Goal: Transaction & Acquisition: Obtain resource

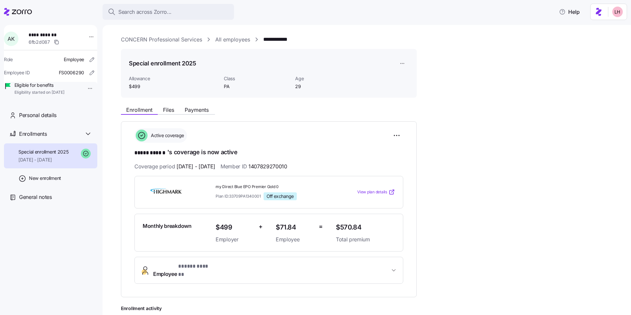
scroll to position [54, 0]
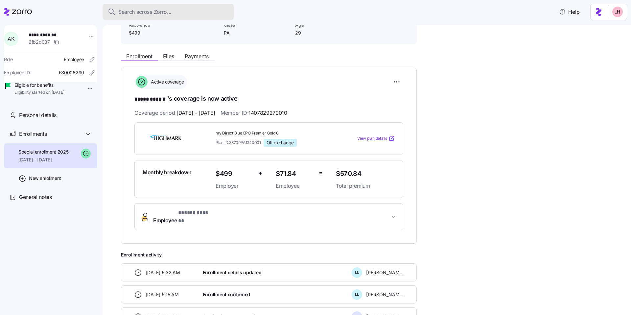
click at [155, 11] on span "Search across Zorro..." at bounding box center [144, 12] width 53 height 8
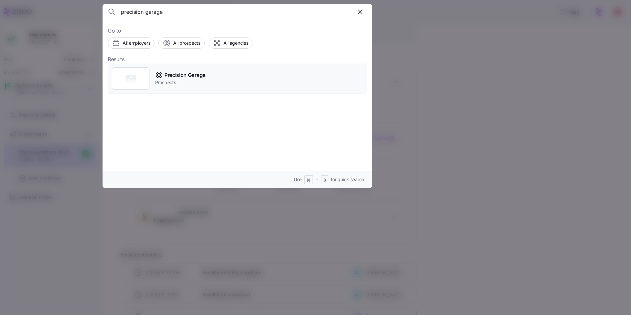
type input "precision garage"
click at [173, 81] on span "Prospects" at bounding box center [180, 82] width 50 height 7
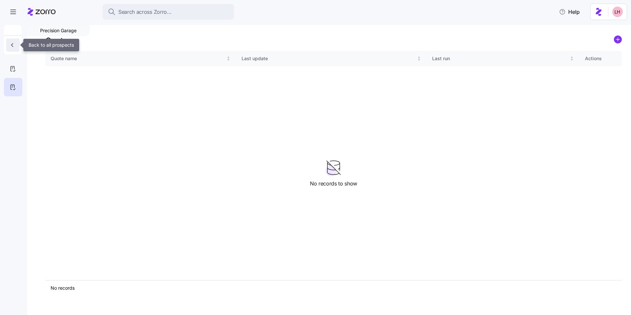
click at [16, 43] on span "button" at bounding box center [13, 45] width 8 height 7
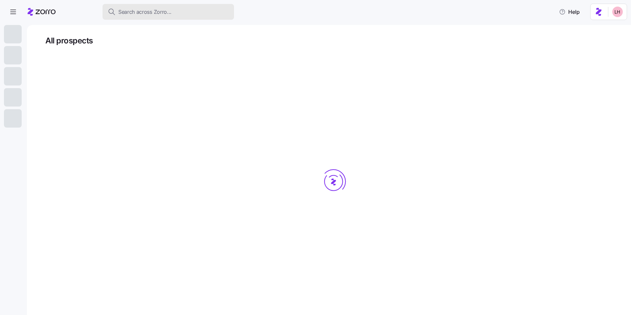
click at [219, 14] on div "Search across Zorro..." at bounding box center [168, 12] width 121 height 8
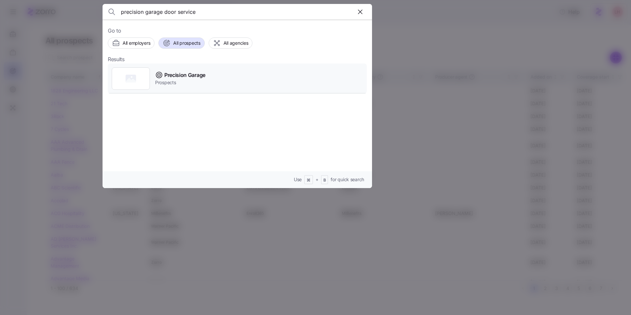
type input "precision garage door service"
click at [211, 81] on div "Precision Garage Prospects" at bounding box center [237, 78] width 259 height 30
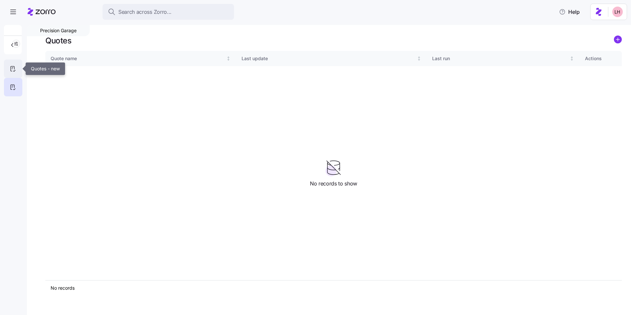
click at [13, 73] on div at bounding box center [13, 68] width 18 height 18
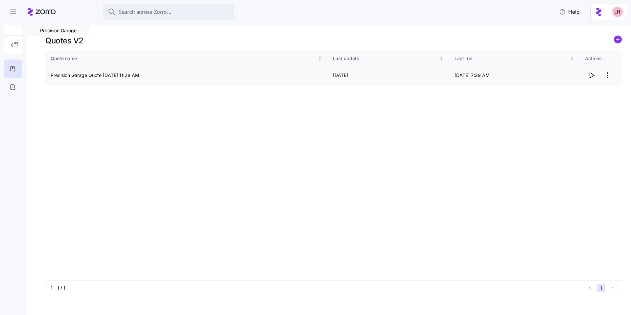
click at [607, 75] on html "Search across Zorro... Help Precision Garage Quotes V2 Quote name Last update L…" at bounding box center [315, 155] width 631 height 311
click at [390, 118] on html "Search across Zorro... Help Precision Garage Quotes V2 Quote name Last update L…" at bounding box center [315, 155] width 631 height 311
click at [15, 43] on icon "button" at bounding box center [12, 45] width 7 height 7
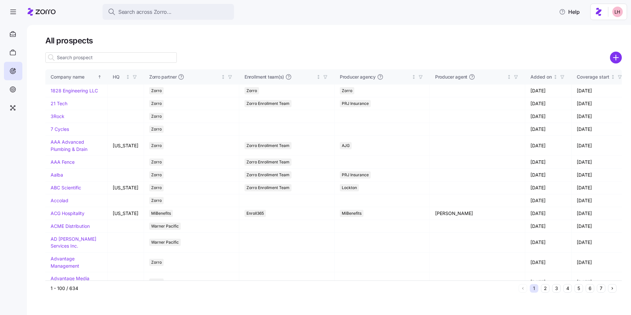
click at [93, 61] on input at bounding box center [110, 57] width 131 height 11
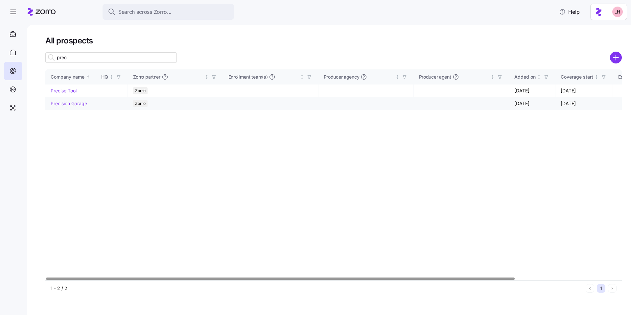
type input "prec"
click at [81, 103] on link "Precision Garage" at bounding box center [69, 103] width 36 height 6
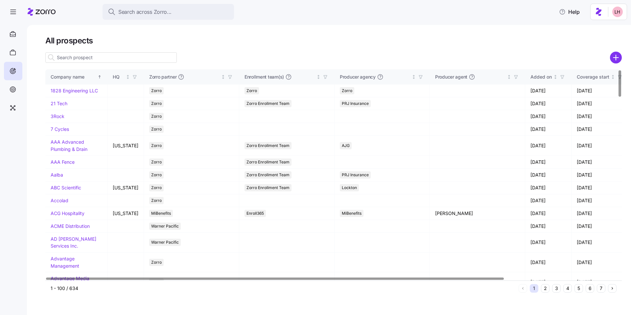
click at [99, 58] on input at bounding box center [110, 57] width 131 height 11
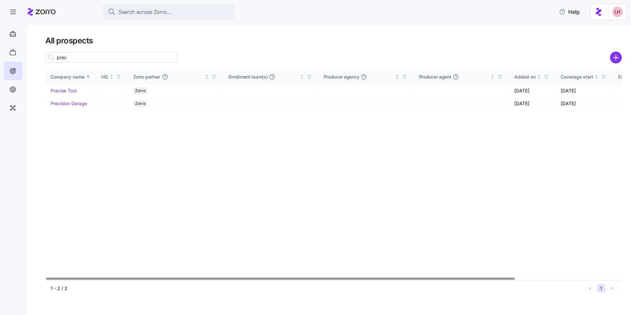
click at [149, 277] on div at bounding box center [280, 278] width 468 height 2
type input "prec"
click at [72, 103] on link "Precision Garage" at bounding box center [69, 103] width 36 height 6
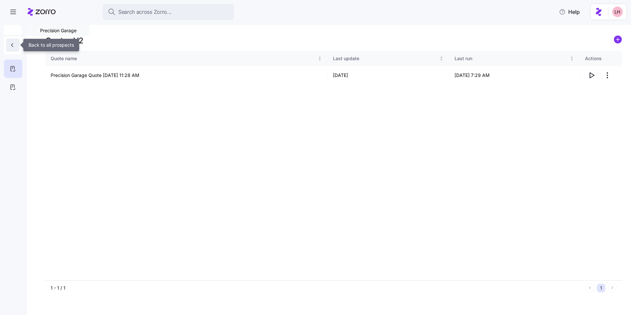
click at [14, 44] on icon "button" at bounding box center [12, 45] width 7 height 7
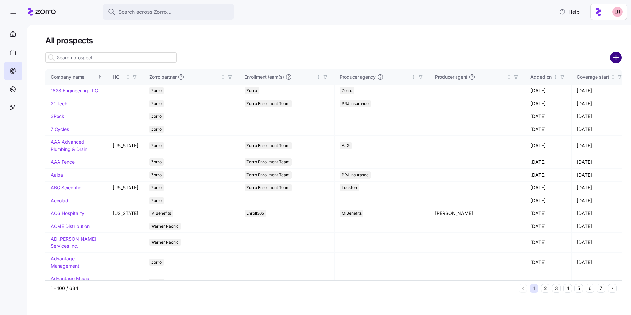
click at [612, 55] on circle "add icon" at bounding box center [615, 57] width 11 height 11
click at [615, 58] on g "add icon" at bounding box center [615, 57] width 5 height 5
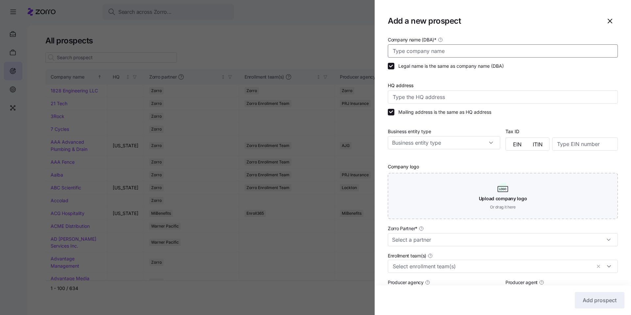
click at [458, 53] on input "Company name (DBA) *" at bounding box center [503, 50] width 230 height 13
type input "Sydnic, Inc"
click at [391, 67] on input "Legal name is the same as company name (DBA)" at bounding box center [391, 66] width 7 height 7
checkbox input "false"
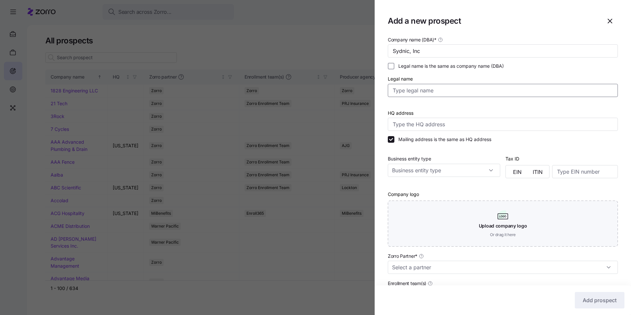
click at [415, 89] on input "Legal name" at bounding box center [503, 90] width 230 height 13
type input "D"
type input "Sydnic, Inc"
drag, startPoint x: 421, startPoint y: 55, endPoint x: 384, endPoint y: 50, distance: 38.0
click at [407, 53] on input "Sydnic, Inc" at bounding box center [503, 50] width 230 height 13
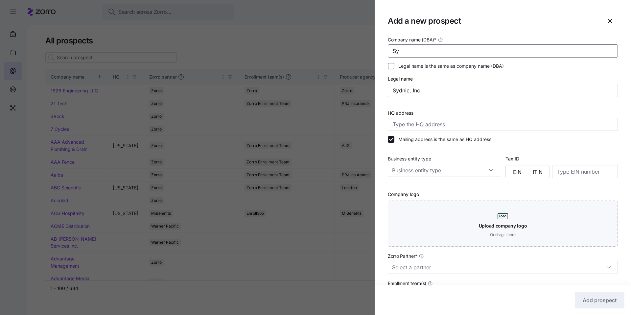
type input "S"
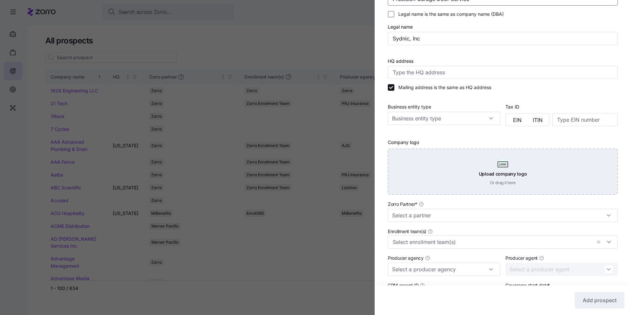
scroll to position [53, 0]
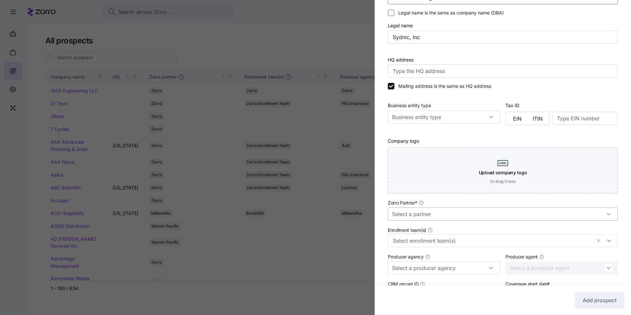
type input "Precision Garage Door Service"
click at [449, 209] on input "Zorro Partner *" at bounding box center [503, 213] width 230 height 13
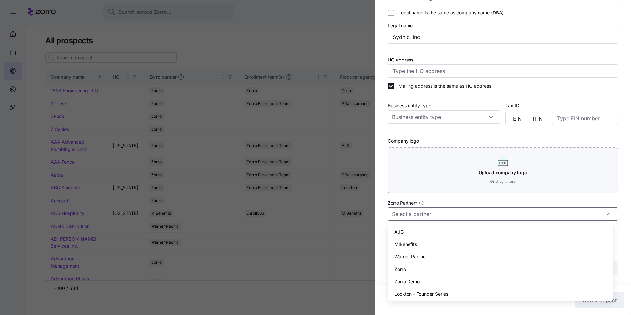
click at [416, 263] on div "Zorro" at bounding box center [500, 269] width 220 height 12
type input "Zorro"
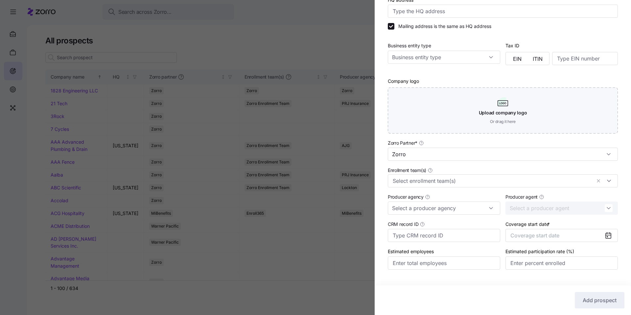
scroll to position [126, 0]
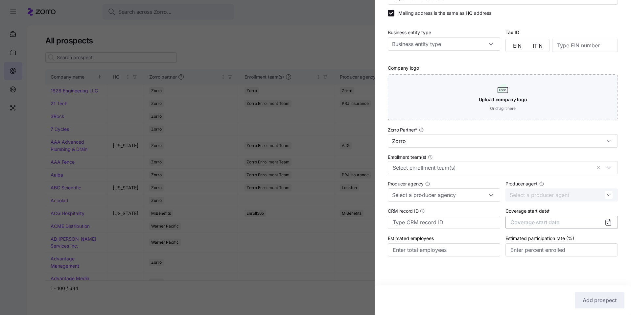
click at [555, 216] on button "Coverage start date" at bounding box center [561, 221] width 112 height 13
click at [599, 244] on icon "button" at bounding box center [600, 242] width 6 height 6
click at [523, 262] on button "Jan" at bounding box center [524, 259] width 33 height 14
click at [598, 299] on span "Add prospect" at bounding box center [599, 300] width 34 height 8
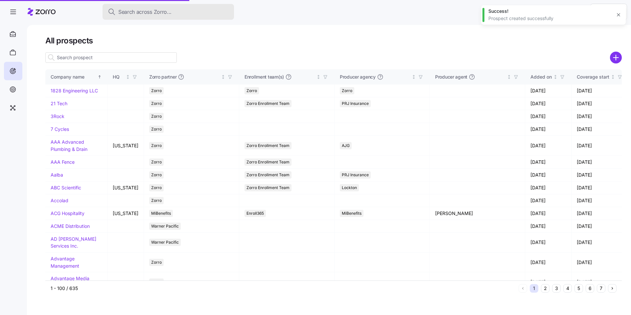
click at [163, 17] on button "Search across Zorro..." at bounding box center [167, 12] width 131 height 16
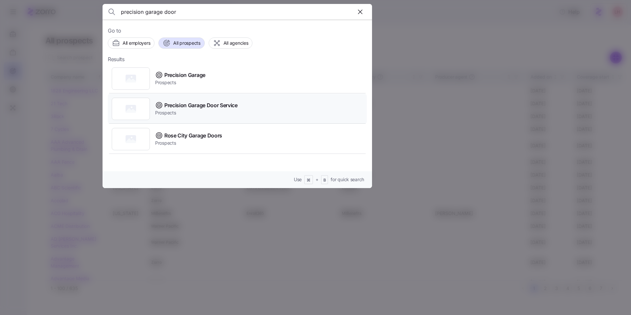
type input "precision garage door"
click at [212, 109] on span "Prospects" at bounding box center [196, 112] width 82 height 7
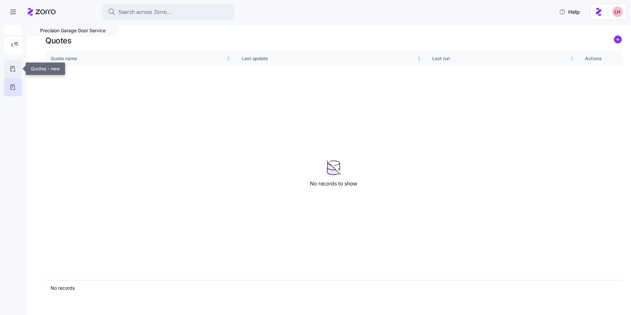
click at [15, 69] on icon at bounding box center [12, 69] width 7 height 8
click at [620, 39] on circle "add icon" at bounding box center [617, 39] width 7 height 7
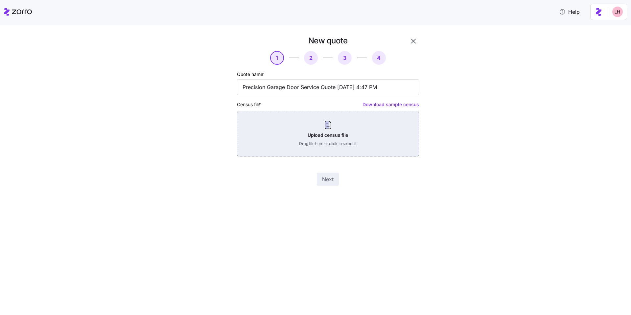
click at [342, 144] on div "Upload census file Drag file here or click to select it" at bounding box center [328, 134] width 182 height 46
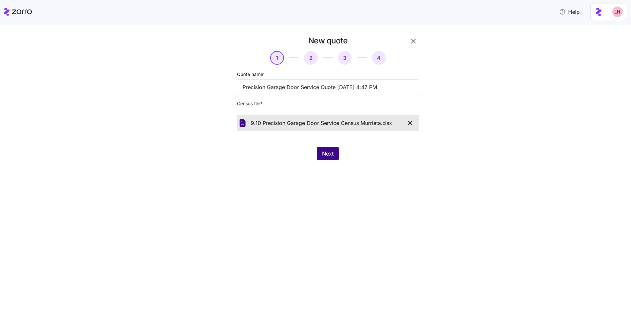
click at [336, 158] on button "Next" at bounding box center [328, 153] width 22 height 13
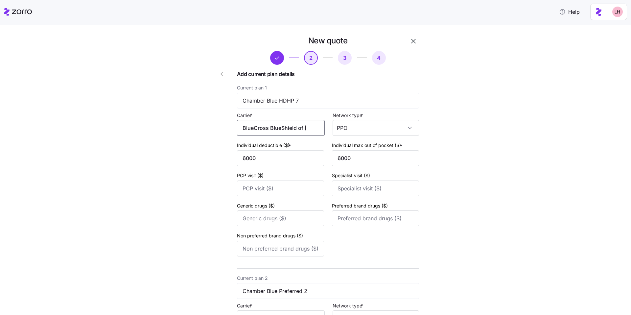
click at [298, 133] on input "BlueCross BlueShield of South Carolina" at bounding box center [281, 128] width 88 height 16
click at [295, 146] on span "BlueCross BlueShield of South Carolina" at bounding box center [280, 151] width 72 height 16
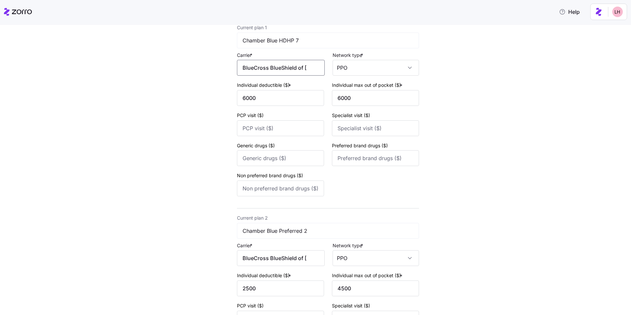
scroll to position [121, 0]
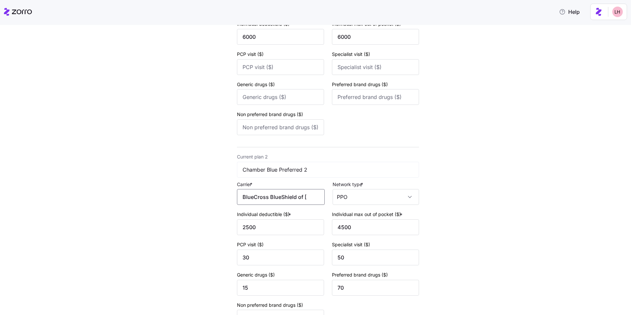
click at [292, 202] on input "BlueCross BlueShield of South Carolina" at bounding box center [281, 197] width 88 height 16
click at [287, 218] on span "BlueCross BlueShield of South Carolina" at bounding box center [280, 220] width 72 height 16
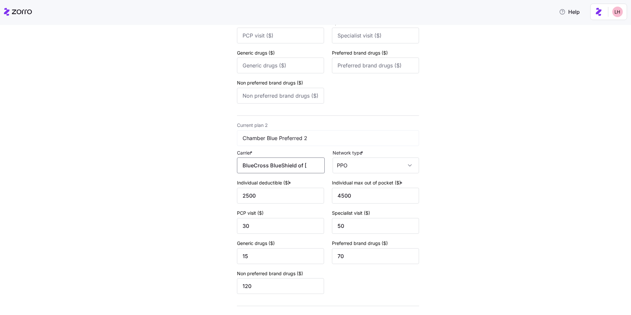
scroll to position [196, 0]
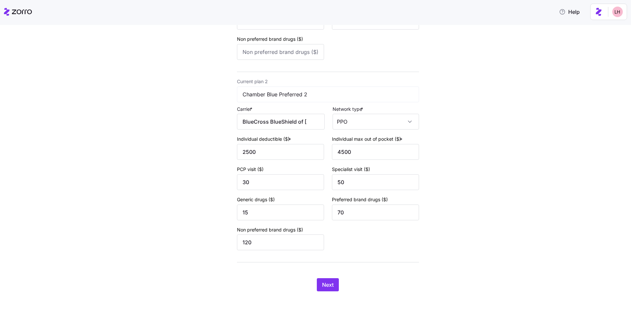
click at [337, 286] on div "Next" at bounding box center [328, 284] width 182 height 13
drag, startPoint x: 332, startPoint y: 288, endPoint x: 319, endPoint y: 295, distance: 14.5
click at [319, 298] on div "New quote 2 3 4 Add current plan details Current plan 1 Chamber Blue HDHP 7 Car…" at bounding box center [320, 69] width 230 height 460
click at [329, 283] on span "Next" at bounding box center [327, 284] width 11 height 8
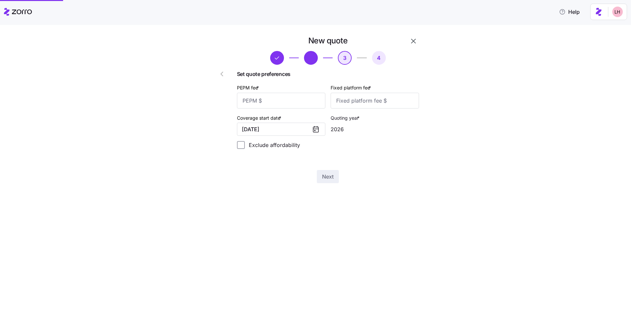
scroll to position [0, 0]
click at [302, 102] on input "PEPM fee *" at bounding box center [281, 101] width 88 height 16
type input "55"
type input "100"
click at [327, 173] on span "Next" at bounding box center [327, 176] width 11 height 8
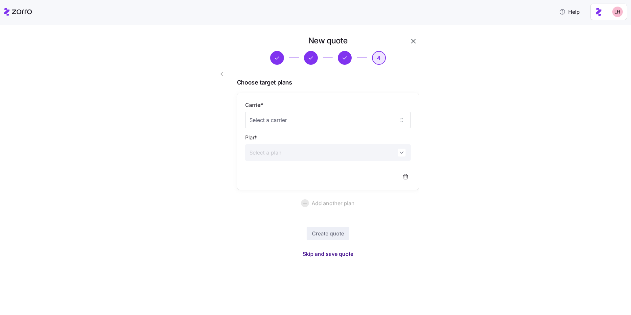
click at [340, 254] on span "Skip and save quote" at bounding box center [327, 254] width 51 height 8
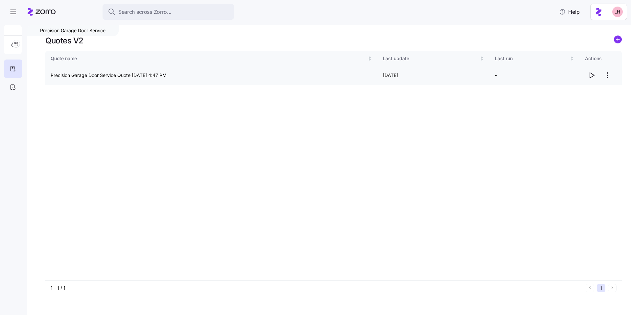
click at [590, 75] on icon "button" at bounding box center [591, 75] width 8 height 8
click at [607, 77] on html "Search across Zorro... Help Precision Garage Door Service Quotes V2 Quote name …" at bounding box center [315, 155] width 631 height 311
click at [575, 93] on div "Edit quote" at bounding box center [580, 91] width 60 height 11
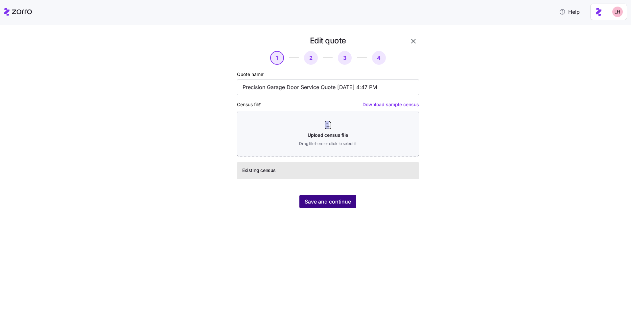
click at [342, 203] on span "Save and continue" at bounding box center [327, 201] width 46 height 8
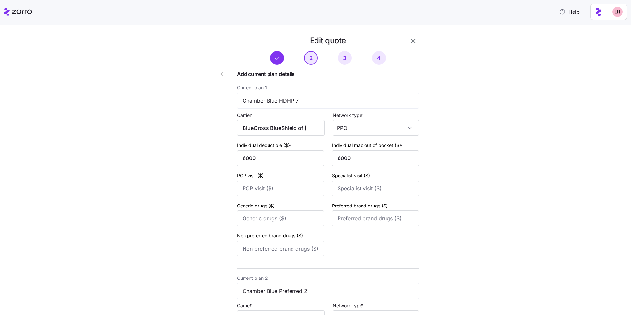
scroll to position [119, 0]
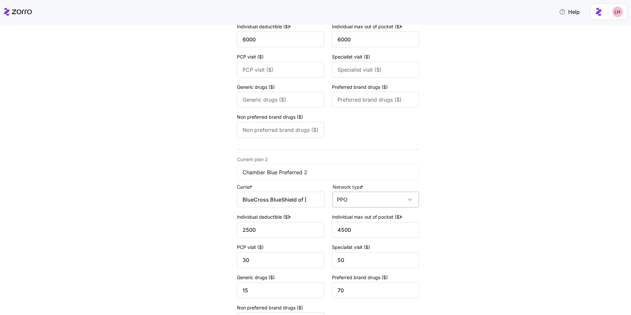
click at [389, 203] on input "PPO" at bounding box center [375, 199] width 86 height 16
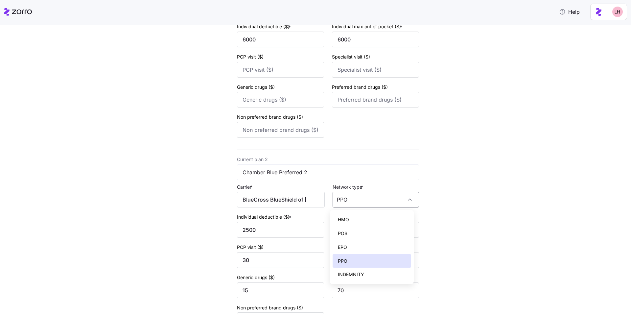
click at [476, 219] on div "Edit quote 2 3 4 Add current plan details Current plan 1 Chamber Blue HDHP 7 Ca…" at bounding box center [319, 147] width 603 height 460
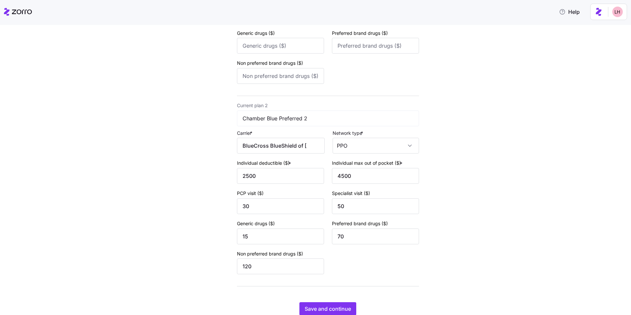
scroll to position [196, 0]
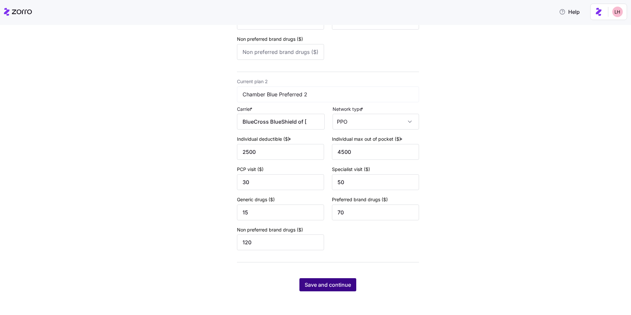
click at [344, 281] on span "Save and continue" at bounding box center [327, 284] width 46 height 8
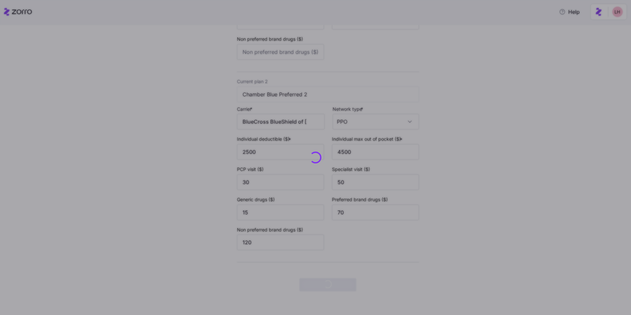
scroll to position [0, 0]
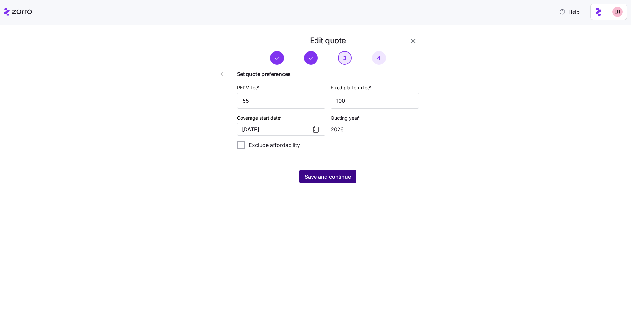
click at [331, 178] on span "Save and continue" at bounding box center [327, 176] width 46 height 8
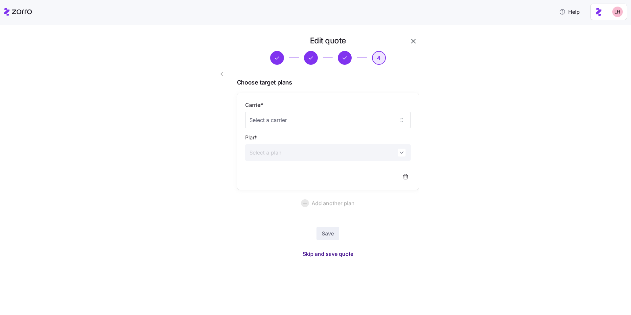
click at [343, 253] on span "Skip and save quote" at bounding box center [327, 254] width 51 height 8
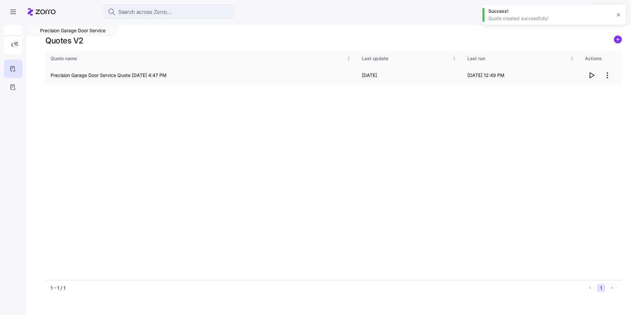
click at [590, 75] on icon "button" at bounding box center [591, 75] width 8 height 8
click at [606, 74] on html "Search across Zorro... Help Precision Garage Door Service Quotes V2 Quote name …" at bounding box center [315, 155] width 631 height 311
click at [593, 87] on div "Edit quote" at bounding box center [580, 91] width 60 height 11
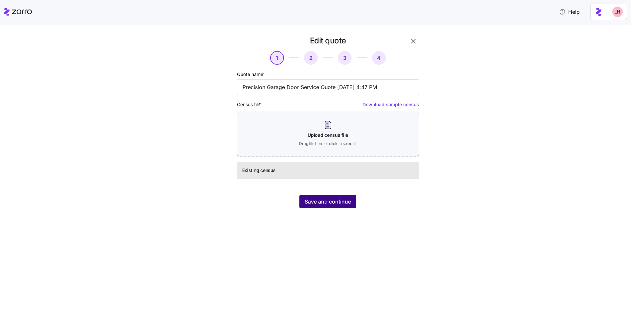
click at [334, 202] on span "Save and continue" at bounding box center [327, 201] width 46 height 8
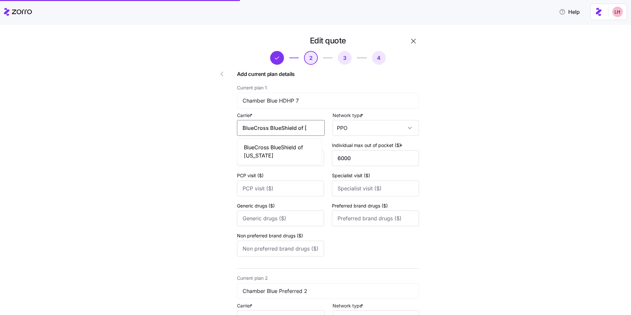
click at [299, 131] on input "BlueCross BlueShield of South Carolina" at bounding box center [281, 128] width 88 height 16
click at [288, 151] on span "BlueCross BlueShield of South Carolina" at bounding box center [280, 151] width 72 height 16
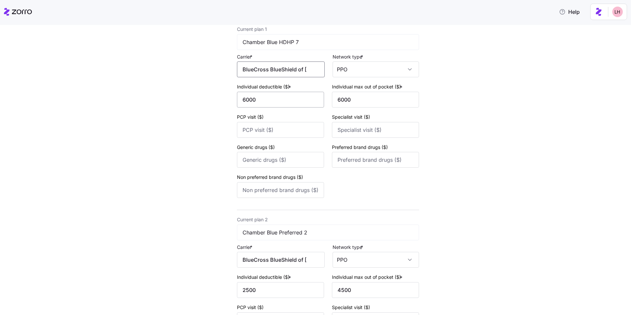
scroll to position [136, 0]
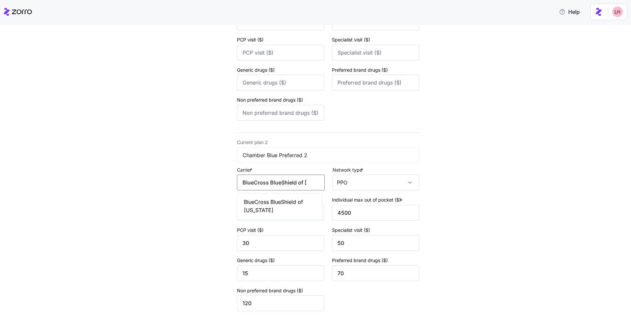
click at [285, 183] on input "BlueCross BlueShield of South Carolina" at bounding box center [281, 182] width 88 height 16
click at [291, 205] on span "BlueCross BlueShield of South Carolina" at bounding box center [280, 206] width 72 height 16
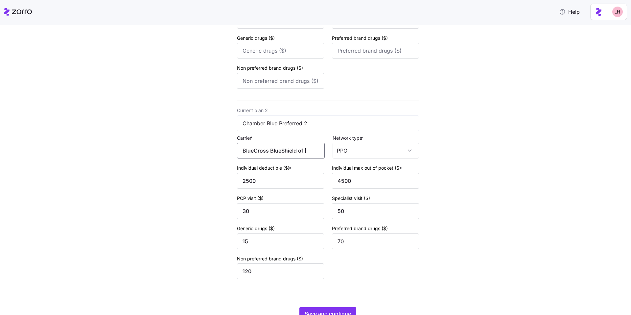
scroll to position [196, 0]
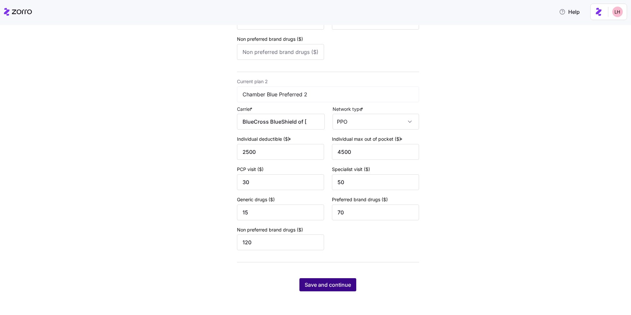
click at [349, 284] on button "Save and continue" at bounding box center [327, 284] width 57 height 13
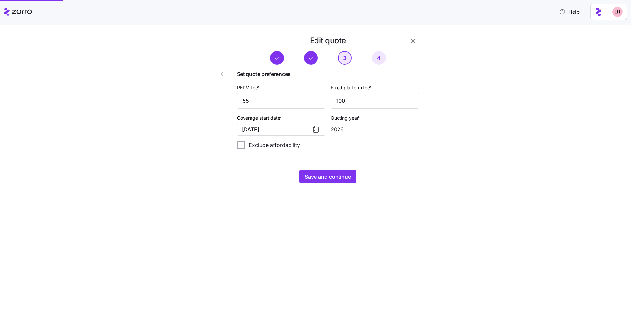
scroll to position [0, 0]
click at [329, 181] on button "Save and continue" at bounding box center [327, 176] width 57 height 13
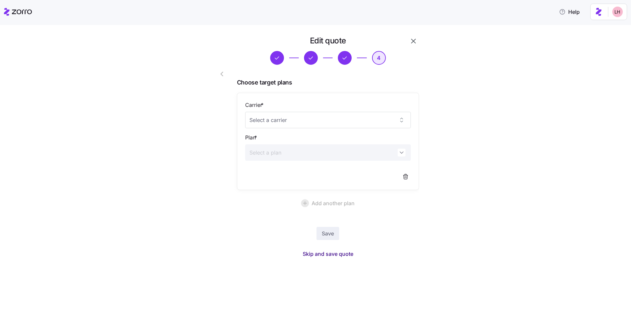
click at [345, 254] on span "Skip and save quote" at bounding box center [327, 254] width 51 height 8
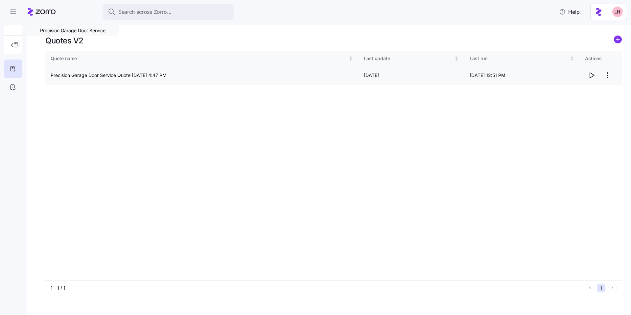
click at [591, 74] on icon "button" at bounding box center [591, 75] width 8 height 8
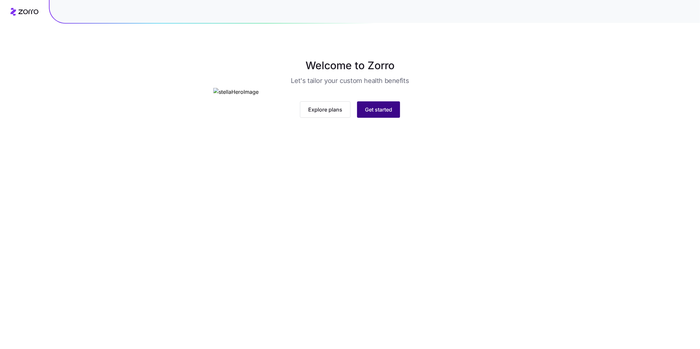
click at [374, 114] on span "Get started" at bounding box center [378, 110] width 27 height 8
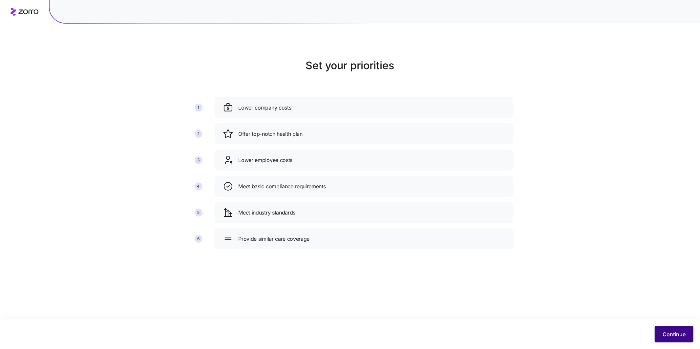
click at [669, 338] on span "Continue" at bounding box center [674, 335] width 23 height 8
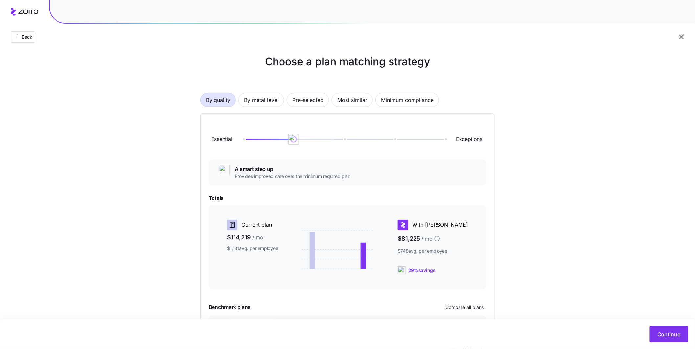
scroll to position [4, 0]
click at [349, 96] on span "Most similar" at bounding box center [352, 100] width 30 height 13
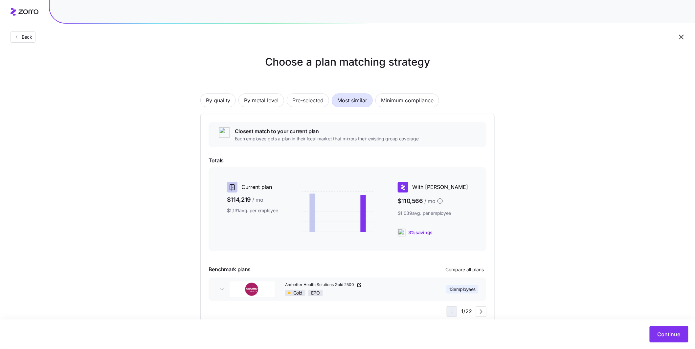
click at [682, 37] on icon "button" at bounding box center [681, 37] width 5 height 5
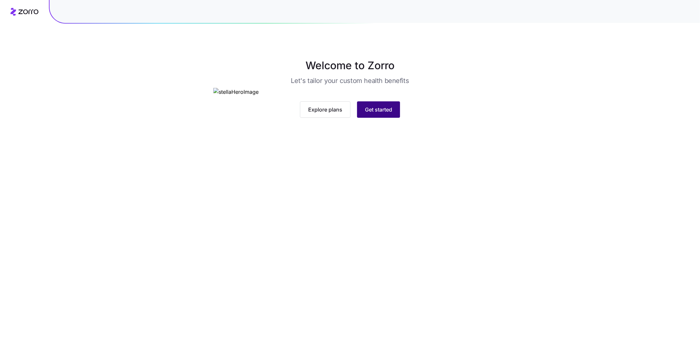
click at [385, 114] on span "Get started" at bounding box center [378, 110] width 27 height 8
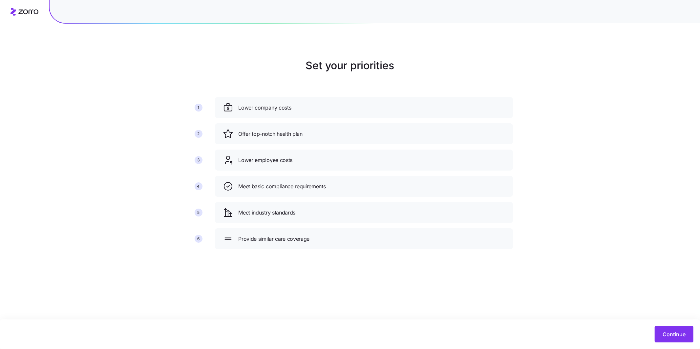
click at [677, 344] on div "Continue" at bounding box center [350, 335] width 700 height 30
click at [676, 338] on span "Continue" at bounding box center [674, 335] width 23 height 8
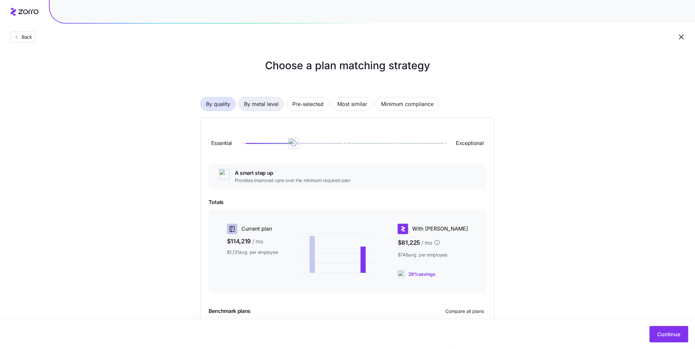
click at [261, 105] on span "By metal level" at bounding box center [261, 104] width 34 height 13
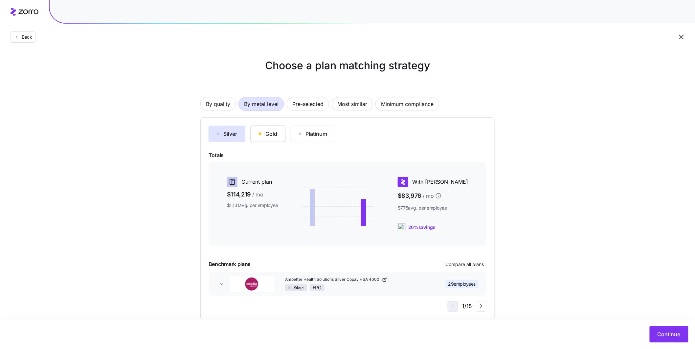
click at [277, 140] on button "Gold" at bounding box center [268, 134] width 35 height 16
click at [318, 133] on div "Platinum" at bounding box center [313, 134] width 28 height 8
click at [274, 134] on div "Gold" at bounding box center [268, 134] width 18 height 8
click at [355, 102] on span "Most similar" at bounding box center [352, 104] width 30 height 13
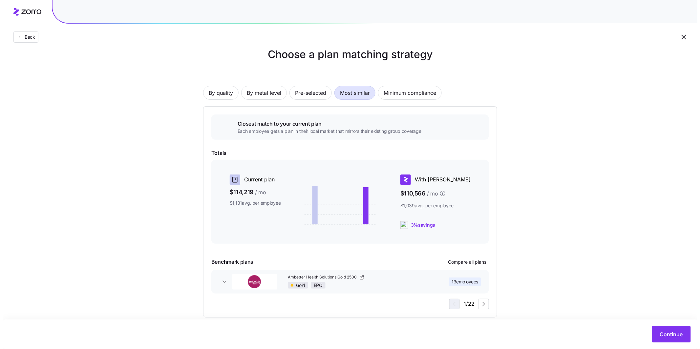
scroll to position [21, 0]
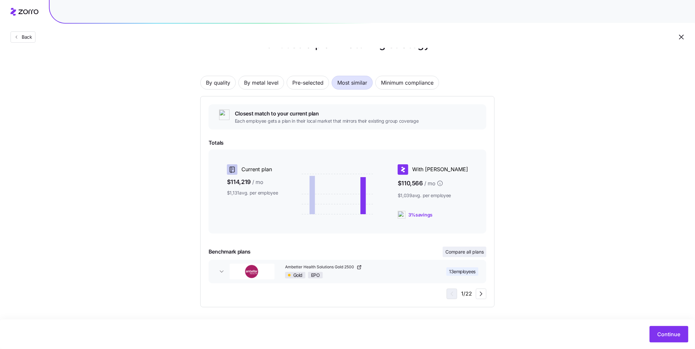
click at [466, 249] on span "Compare all plans" at bounding box center [464, 252] width 38 height 7
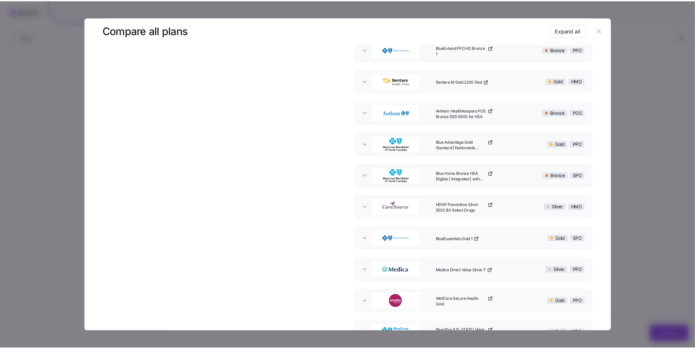
scroll to position [0, 0]
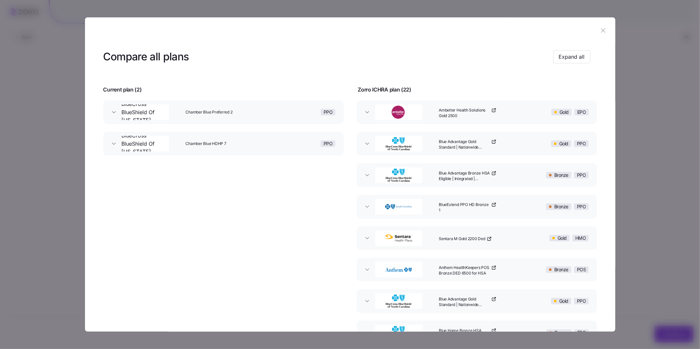
click at [602, 30] on icon "button" at bounding box center [604, 31] width 4 height 4
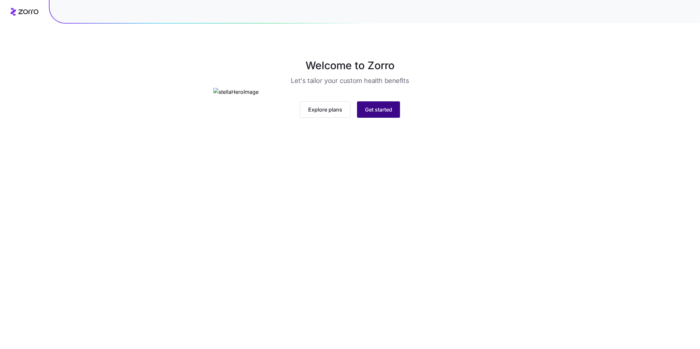
click at [376, 114] on span "Get started" at bounding box center [378, 110] width 27 height 8
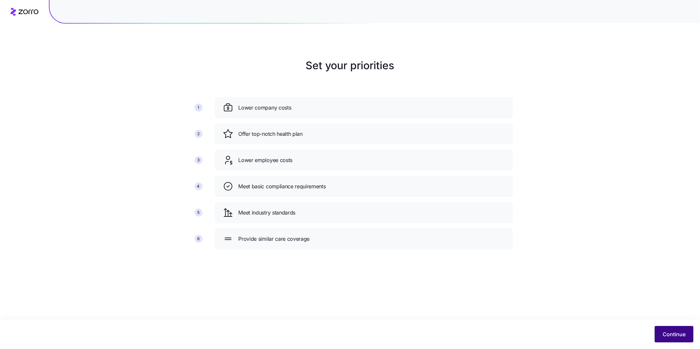
click at [682, 332] on span "Continue" at bounding box center [674, 335] width 23 height 8
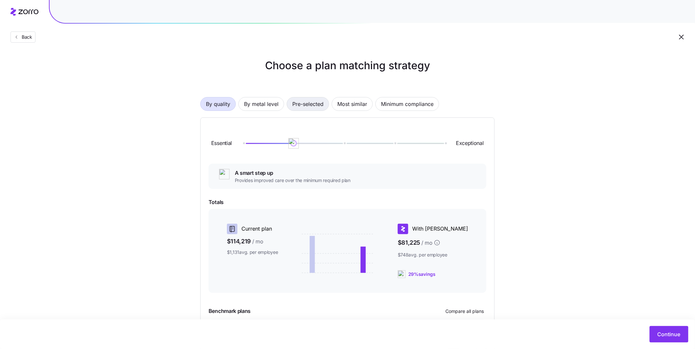
click at [300, 100] on span "Pre-selected" at bounding box center [307, 104] width 31 height 13
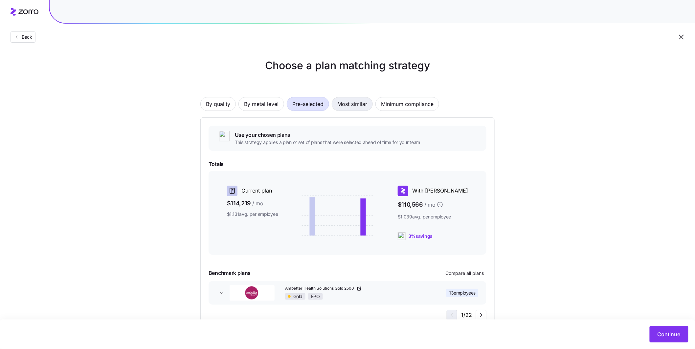
click at [344, 101] on span "Most similar" at bounding box center [352, 104] width 30 height 13
click at [387, 106] on span "Minimum compliance" at bounding box center [407, 104] width 53 height 13
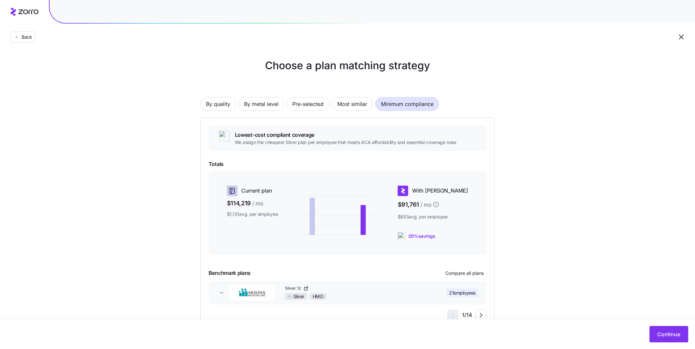
click at [271, 112] on div "By quality By metal level Pre-selected Most similar Minimum compliance Lowest-c…" at bounding box center [347, 202] width 294 height 253
click at [271, 107] on span "By metal level" at bounding box center [261, 104] width 34 height 13
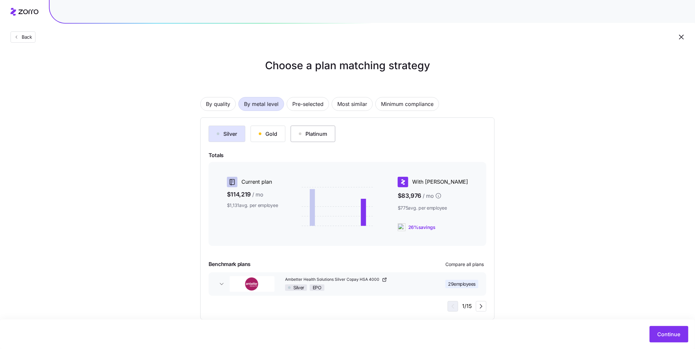
click at [321, 140] on button "Platinum" at bounding box center [313, 134] width 45 height 16
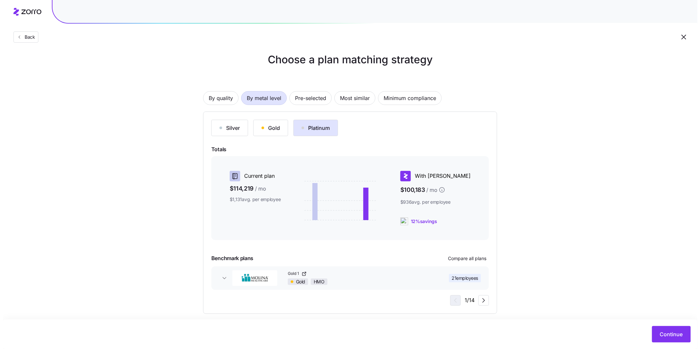
scroll to position [12, 0]
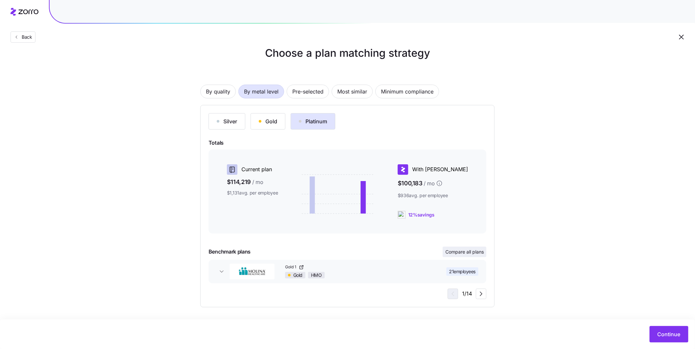
click at [473, 253] on span "Compare all plans" at bounding box center [464, 252] width 38 height 7
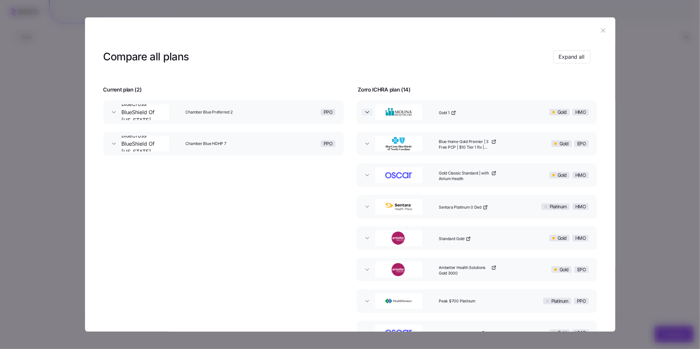
click at [364, 110] on icon "button" at bounding box center [367, 112] width 7 height 7
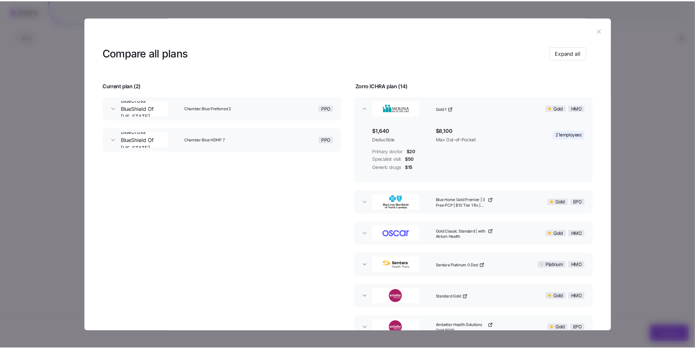
scroll to position [10, 0]
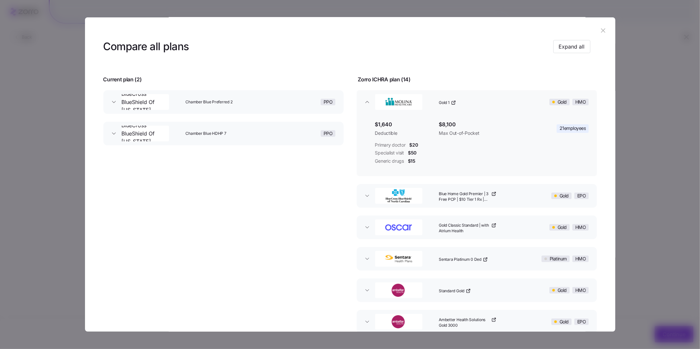
click at [602, 32] on icon "button" at bounding box center [604, 31] width 4 height 4
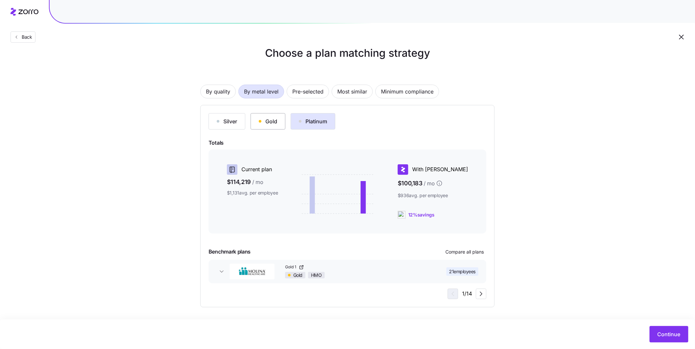
click at [274, 122] on div "Gold" at bounding box center [268, 122] width 18 height 8
click at [341, 91] on span "Most similar" at bounding box center [352, 91] width 30 height 13
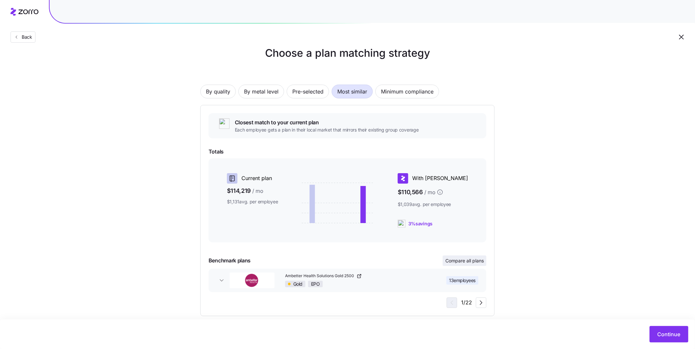
click at [465, 261] on span "Compare all plans" at bounding box center [464, 261] width 38 height 7
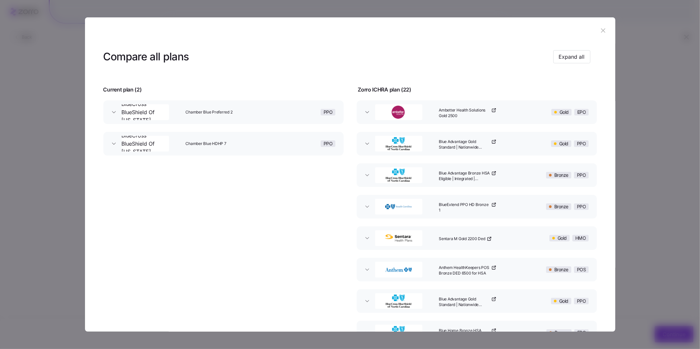
click at [602, 33] on icon "button" at bounding box center [603, 30] width 7 height 7
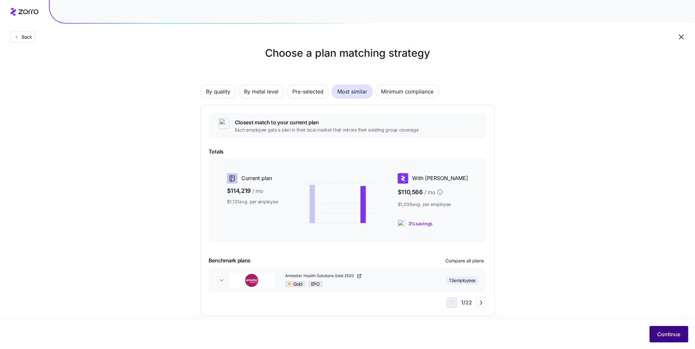
click at [673, 333] on span "Continue" at bounding box center [668, 335] width 23 height 8
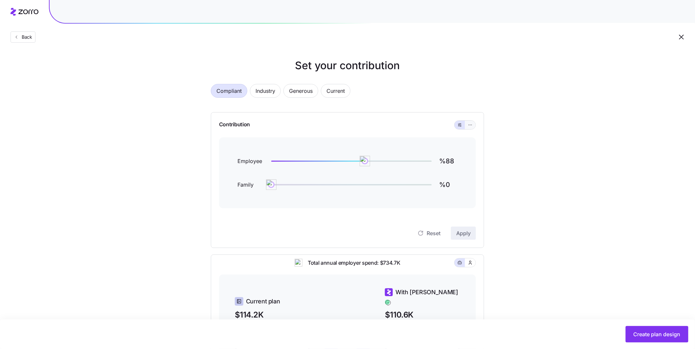
click at [473, 126] on button "button" at bounding box center [470, 125] width 11 height 9
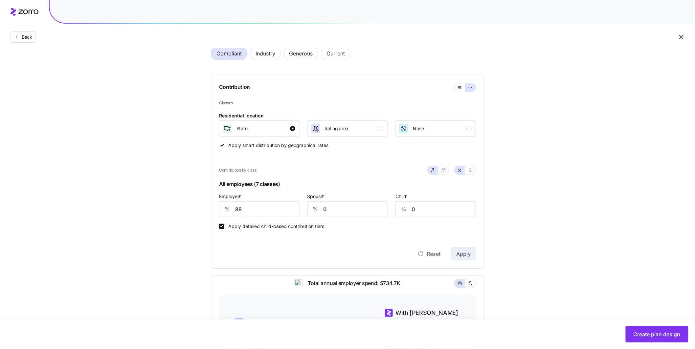
scroll to position [142, 0]
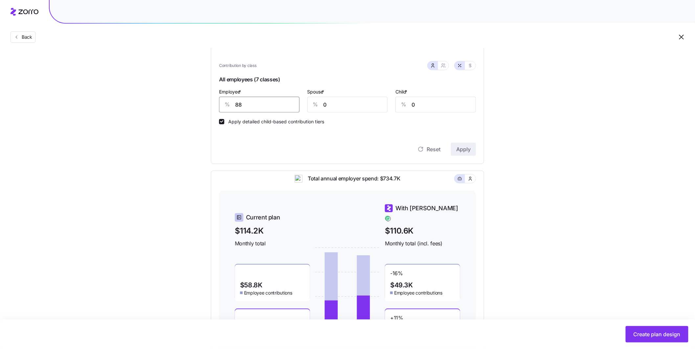
drag, startPoint x: 230, startPoint y: 104, endPoint x: 207, endPoint y: 99, distance: 23.5
click at [209, 100] on div "Compliant Industry Generous Current Contribution Classes Residential location S…" at bounding box center [347, 149] width 294 height 430
type input "75"
click at [353, 107] on input "0" at bounding box center [347, 105] width 80 height 16
drag, startPoint x: 354, startPoint y: 107, endPoint x: 297, endPoint y: 98, distance: 58.2
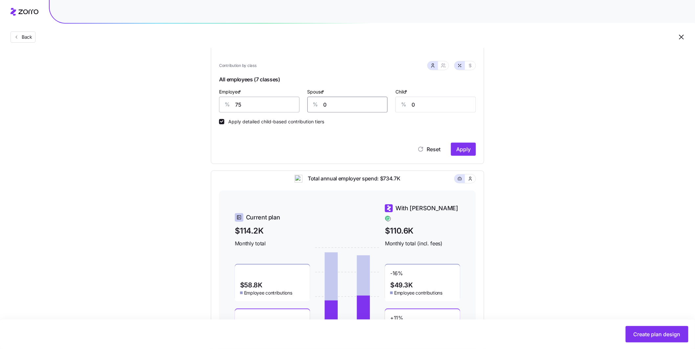
click at [294, 97] on div "Employee * % 75 Spouse * % 0 Child * % 0" at bounding box center [347, 100] width 265 height 33
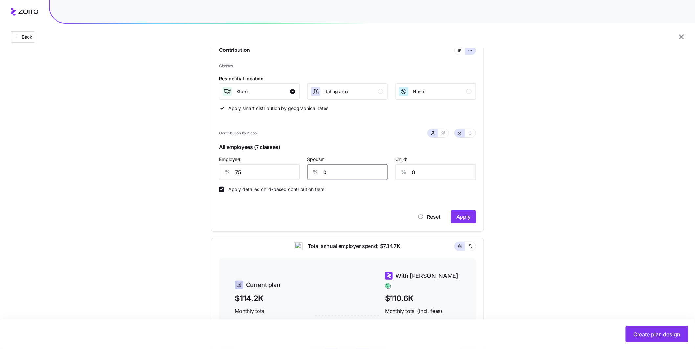
scroll to position [0, 0]
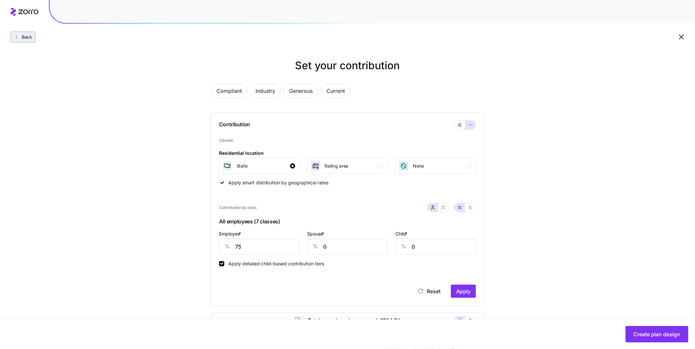
click at [30, 41] on button "Back" at bounding box center [23, 37] width 25 height 11
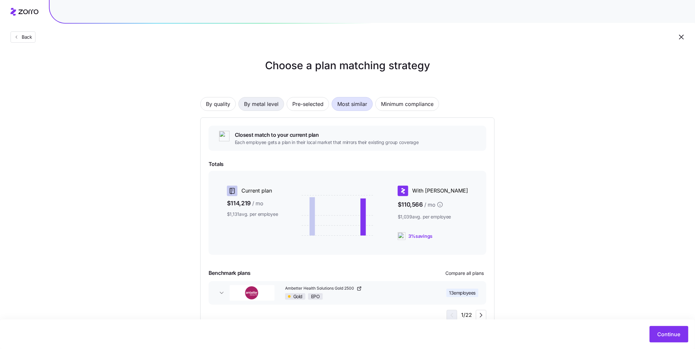
click at [267, 103] on span "By metal level" at bounding box center [261, 104] width 34 height 13
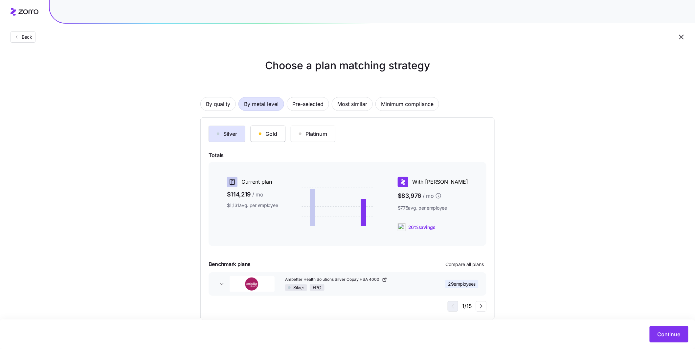
click at [276, 133] on div "Gold" at bounding box center [268, 134] width 18 height 8
click at [303, 134] on div "Platinum" at bounding box center [313, 134] width 28 height 8
click at [274, 133] on div "Gold" at bounding box center [268, 134] width 18 height 8
click at [299, 139] on button "Platinum" at bounding box center [313, 134] width 45 height 16
click at [276, 133] on div "Gold" at bounding box center [268, 134] width 18 height 8
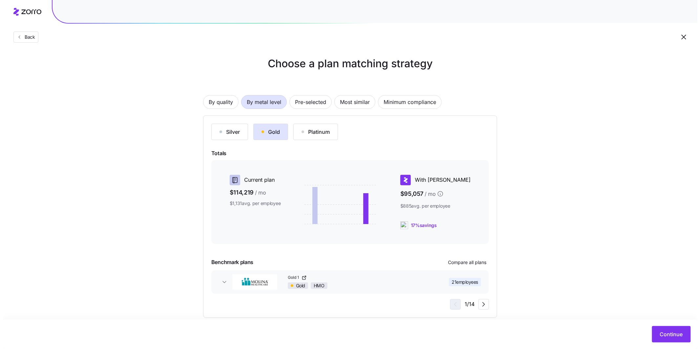
scroll to position [12, 0]
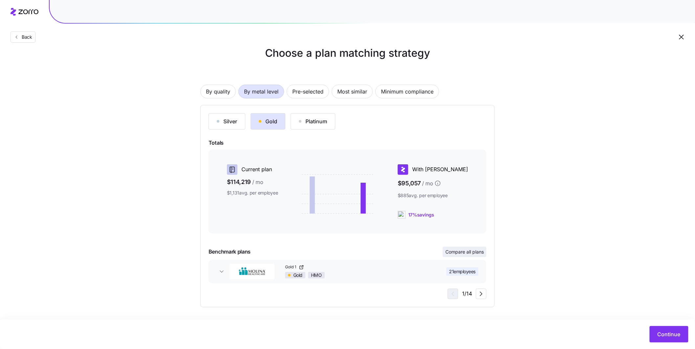
click at [474, 253] on span "Compare all plans" at bounding box center [464, 252] width 38 height 7
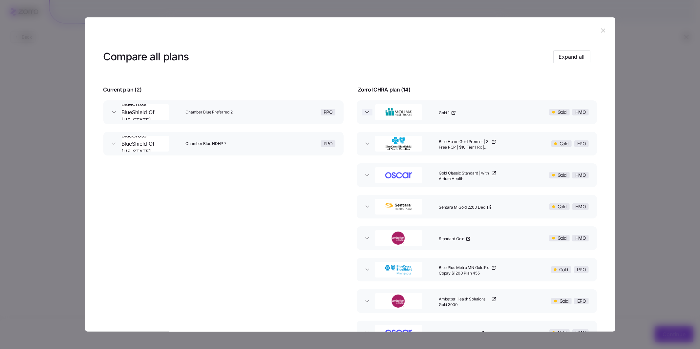
click at [365, 110] on icon "button" at bounding box center [367, 112] width 7 height 7
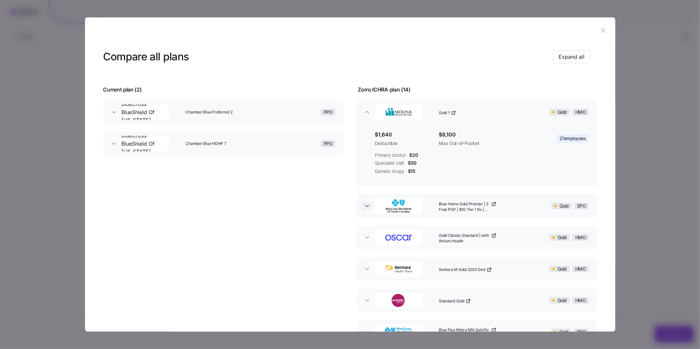
click at [362, 207] on span "button" at bounding box center [367, 206] width 11 height 7
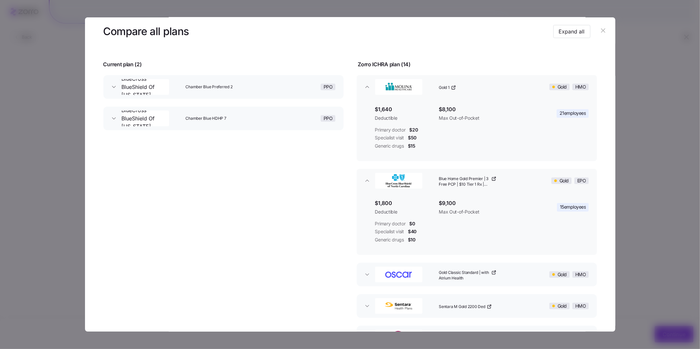
scroll to position [55, 0]
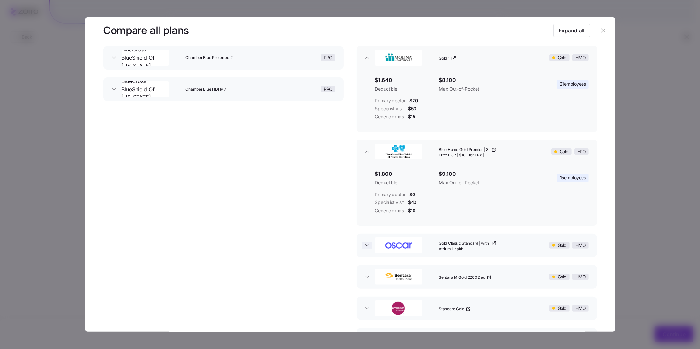
click at [364, 248] on icon "button" at bounding box center [367, 245] width 7 height 7
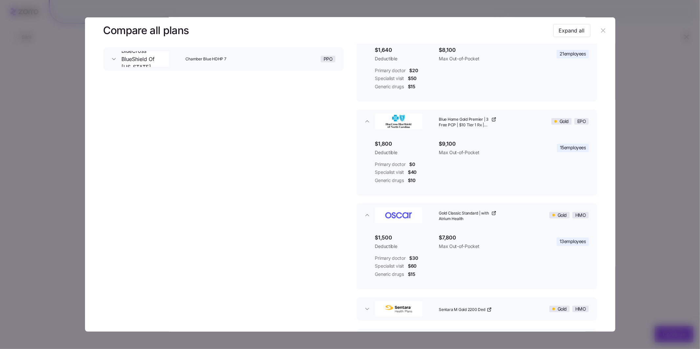
scroll to position [118, 0]
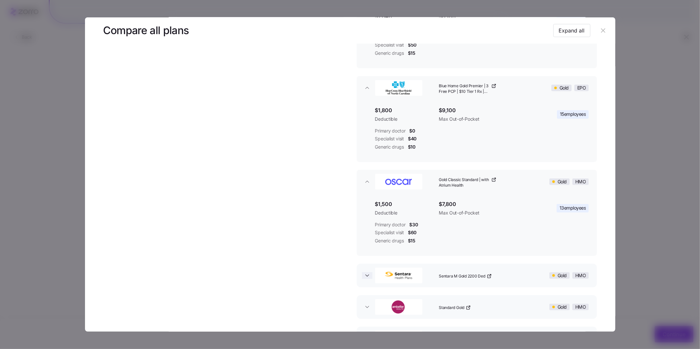
click at [368, 277] on icon "button" at bounding box center [367, 276] width 7 height 7
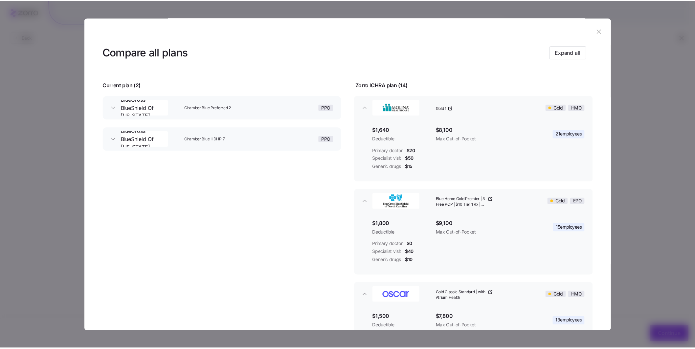
scroll to position [0, 0]
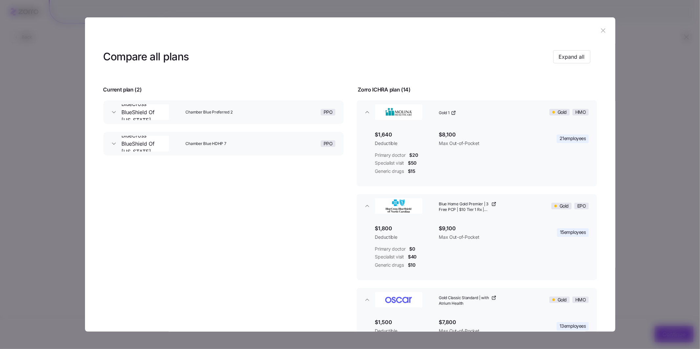
click at [607, 31] on header at bounding box center [350, 30] width 531 height 26
click at [605, 31] on button "button" at bounding box center [604, 30] width 11 height 11
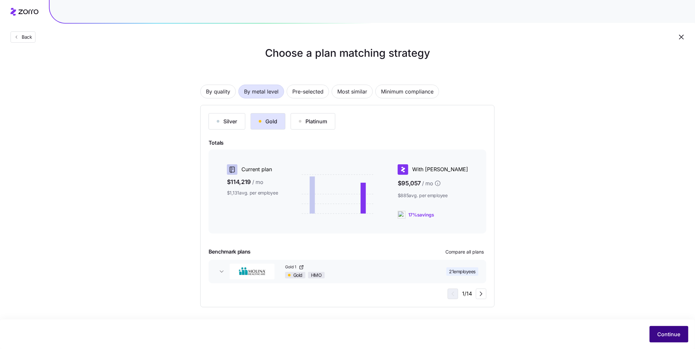
click at [660, 336] on span "Continue" at bounding box center [668, 335] width 23 height 8
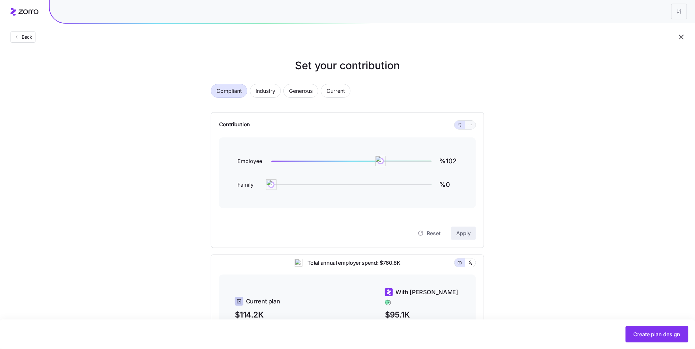
click at [470, 125] on icon "button" at bounding box center [470, 125] width 0 height 0
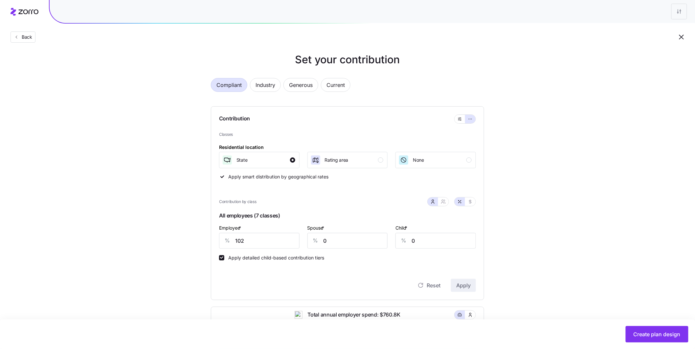
scroll to position [14, 0]
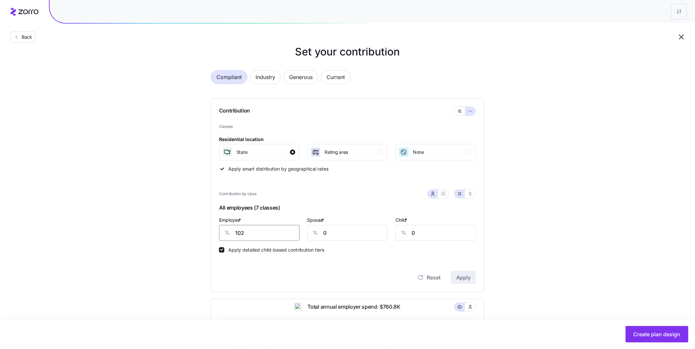
click at [221, 231] on div "% 102" at bounding box center [259, 233] width 80 height 16
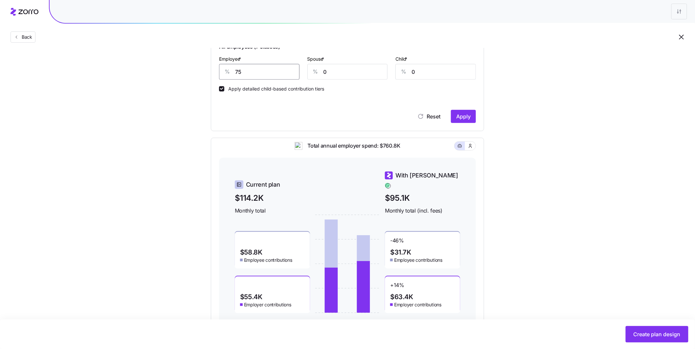
scroll to position [199, 0]
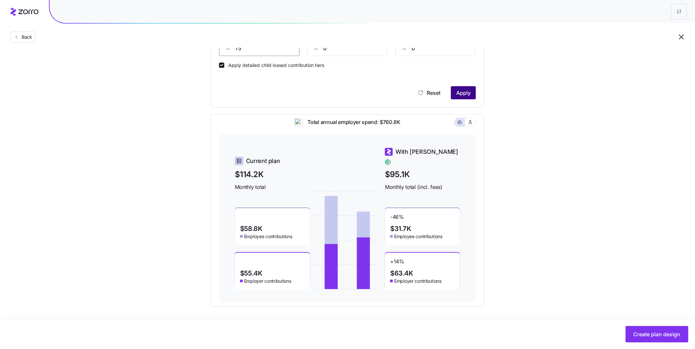
type input "75"
click at [473, 93] on button "Apply" at bounding box center [463, 92] width 25 height 13
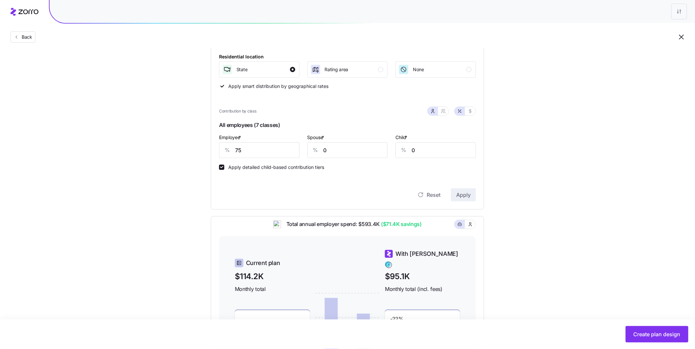
scroll to position [90, 0]
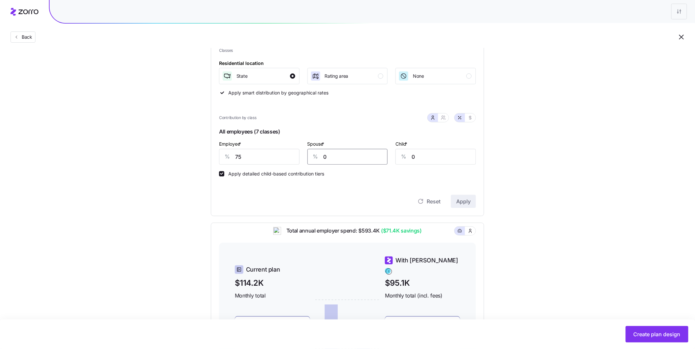
click at [308, 155] on div "% 0" at bounding box center [347, 157] width 80 height 16
type input "40"
drag, startPoint x: 431, startPoint y: 157, endPoint x: 385, endPoint y: 152, distance: 46.5
click at [385, 152] on div "Employee * % 75 Spouse * % 40 Child * % 0" at bounding box center [347, 152] width 265 height 33
type input "40"
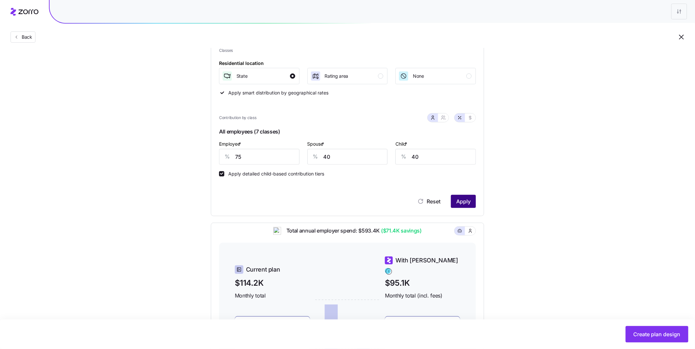
click at [465, 203] on span "Apply" at bounding box center [463, 202] width 14 height 8
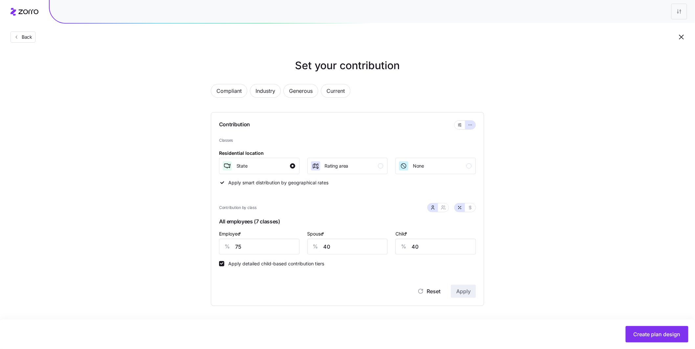
scroll to position [0, 0]
click at [444, 210] on icon "button" at bounding box center [442, 209] width 3 height 1
type input "58"
type input "59"
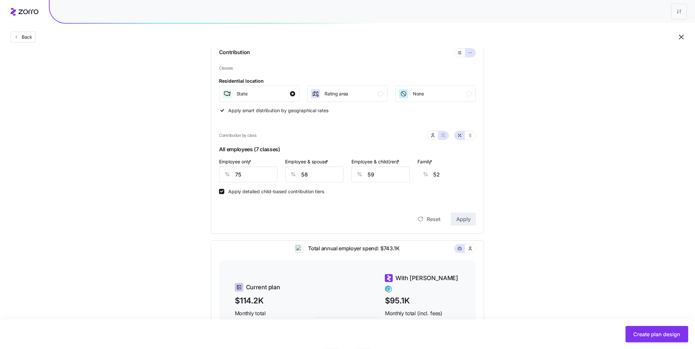
scroll to position [78, 0]
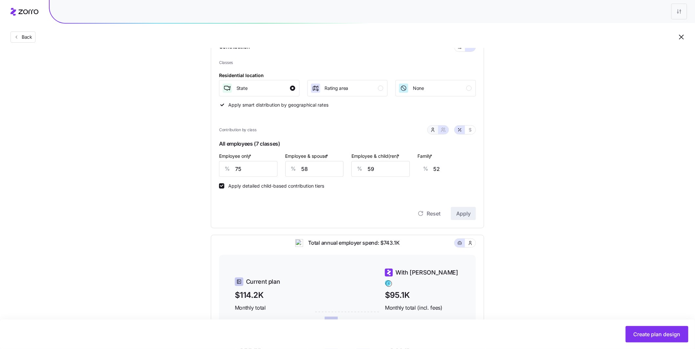
click at [433, 131] on icon "button" at bounding box center [432, 129] width 5 height 5
type input "40"
click at [440, 130] on button "button" at bounding box center [443, 130] width 11 height 9
type input "58"
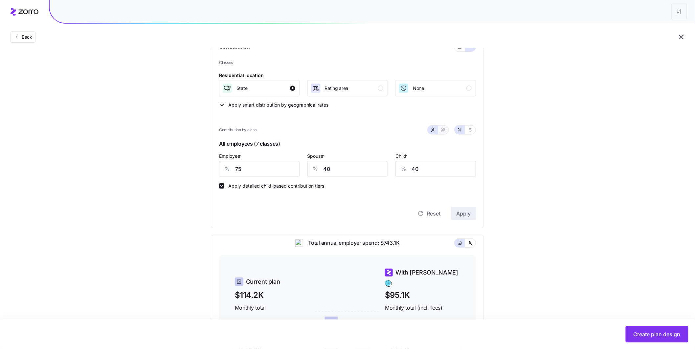
type input "59"
click at [435, 130] on span "button" at bounding box center [432, 129] width 5 height 5
type input "40"
click at [223, 187] on input "Apply detailed child-based contribution tiers" at bounding box center [221, 186] width 5 height 5
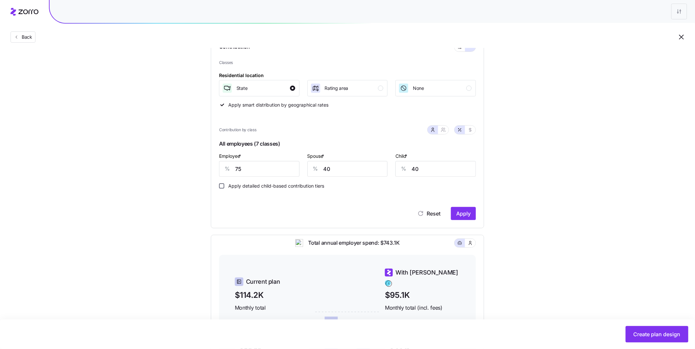
click at [223, 187] on input "Apply detailed child-based contribution tiers" at bounding box center [221, 186] width 5 height 5
checkbox input "true"
click at [443, 132] on icon "button" at bounding box center [443, 129] width 5 height 5
type input "58"
type input "59"
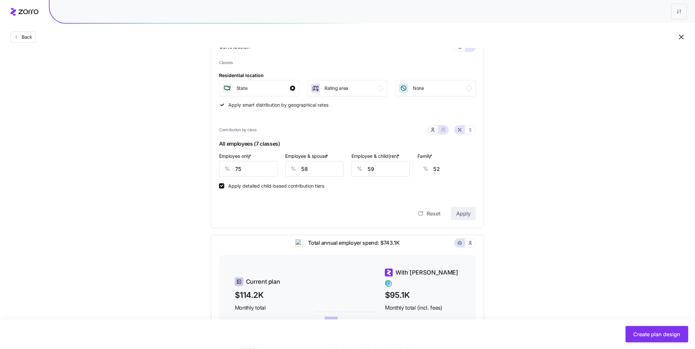
click at [434, 131] on icon "button" at bounding box center [432, 129] width 5 height 5
type input "40"
click at [442, 130] on icon "button" at bounding box center [443, 129] width 5 height 5
type input "58"
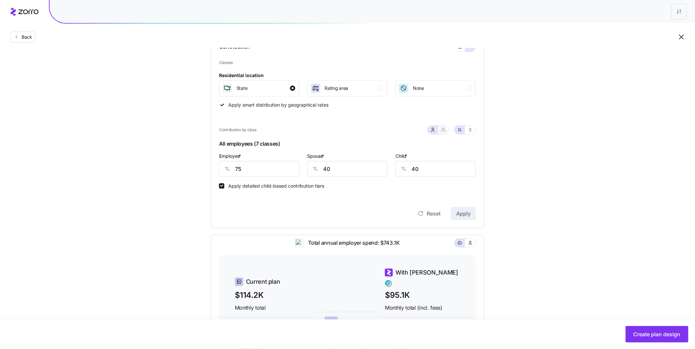
type input "59"
drag, startPoint x: 312, startPoint y: 169, endPoint x: 287, endPoint y: 165, distance: 24.6
click at [294, 167] on div "% 58" at bounding box center [314, 169] width 58 height 16
type input "3"
type input "14"
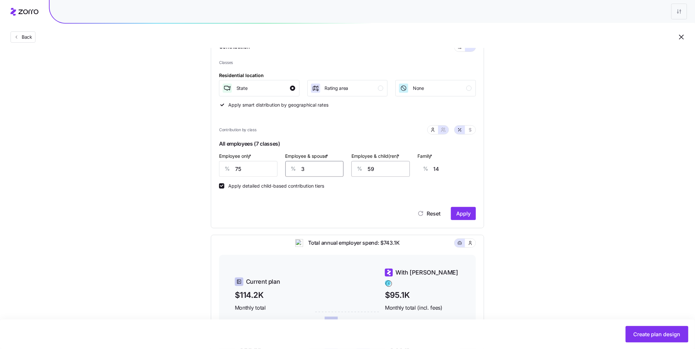
type input "30"
type input "33"
type input "30"
drag, startPoint x: 367, startPoint y: 166, endPoint x: 360, endPoint y: 166, distance: 7.2
click at [358, 166] on div "% 59" at bounding box center [380, 169] width 58 height 16
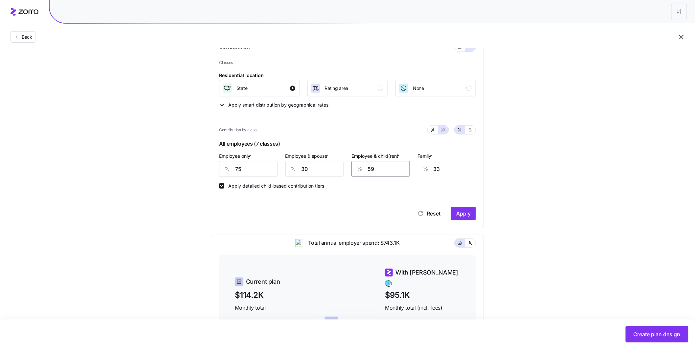
type input "3"
type input "0"
type input "30"
type input "14"
type input "30"
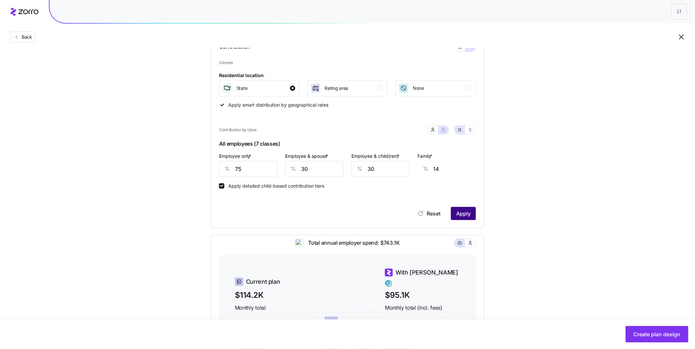
click at [469, 211] on span "Apply" at bounding box center [463, 214] width 14 height 8
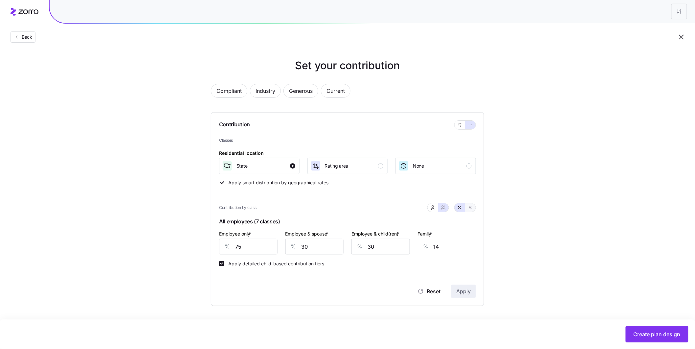
scroll to position [0, 0]
type input "38"
type input "40"
type input "26"
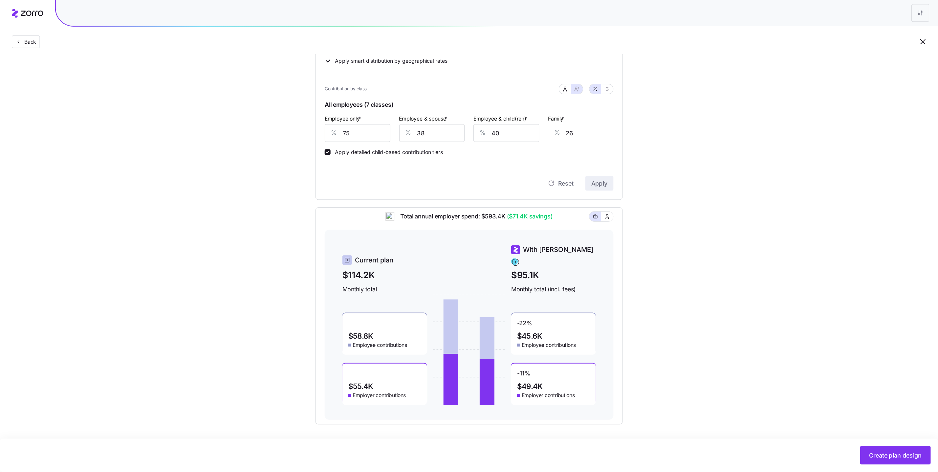
scroll to position [76, 0]
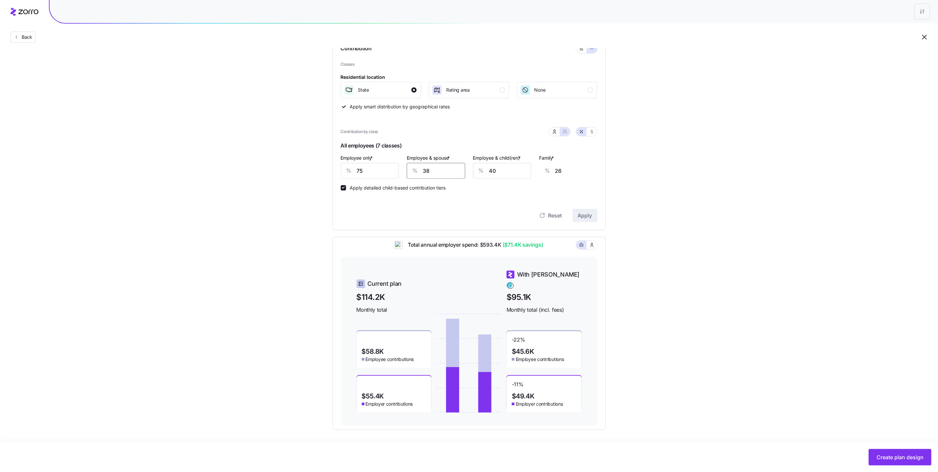
drag, startPoint x: 439, startPoint y: 171, endPoint x: 408, endPoint y: 169, distance: 31.6
click at [407, 169] on input "38" at bounding box center [436, 171] width 58 height 16
type input "3"
type input "2"
type input "30"
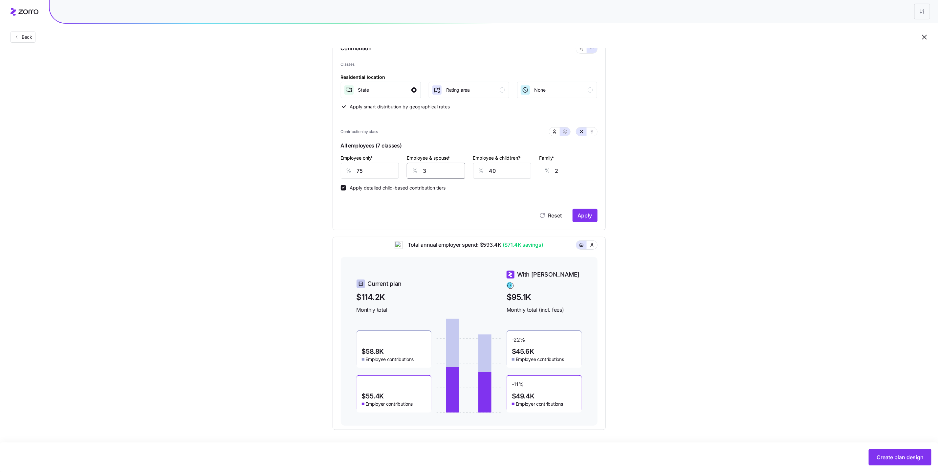
type input "21"
type input "30"
click at [591, 216] on span "Apply" at bounding box center [585, 215] width 14 height 8
drag, startPoint x: 493, startPoint y: 172, endPoint x: 465, endPoint y: 166, distance: 28.9
click at [465, 166] on div "Employee only * % 75 Employee & spouse * % 30 Employee & child(ren) * % 40 Fami…" at bounding box center [469, 166] width 265 height 33
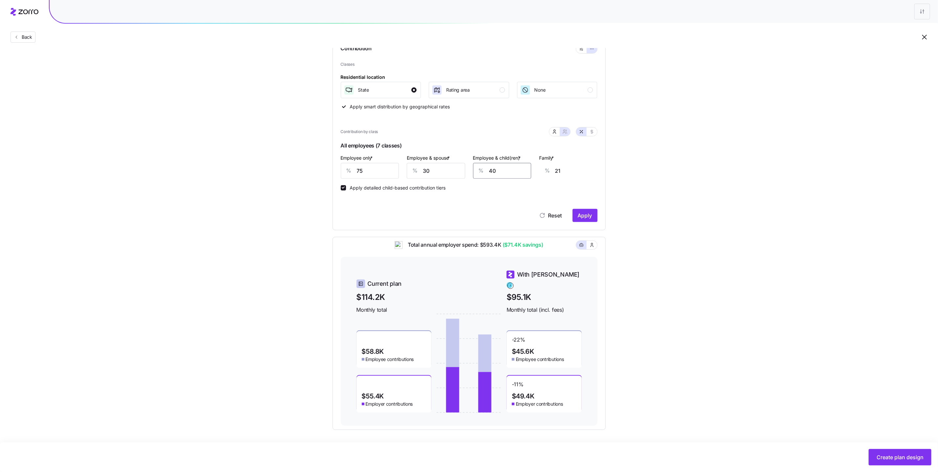
type input "3"
type input "0"
type input "30"
type input "14"
type input "30"
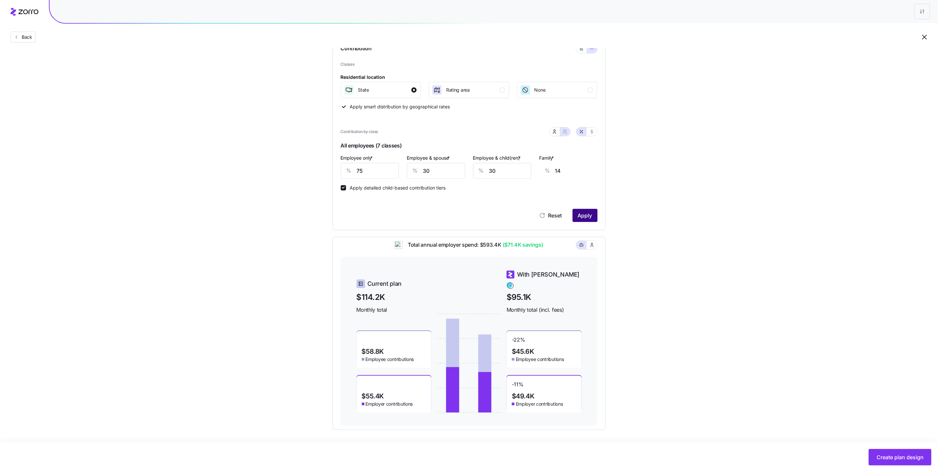
click at [589, 214] on span "Apply" at bounding box center [585, 215] width 14 height 8
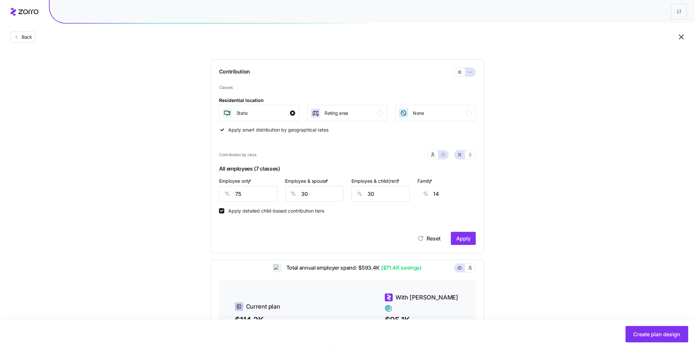
scroll to position [0, 0]
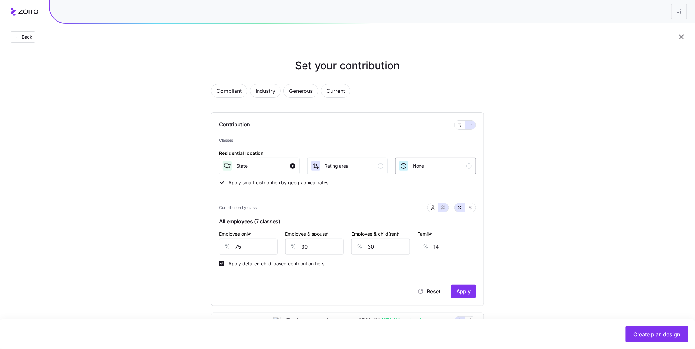
click at [470, 166] on div "button" at bounding box center [468, 166] width 5 height 5
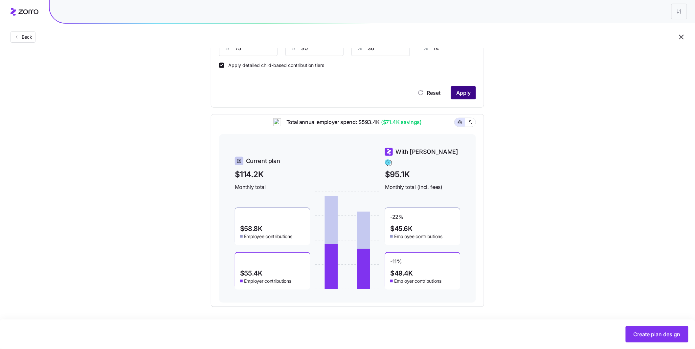
click at [471, 94] on button "Apply" at bounding box center [463, 92] width 25 height 13
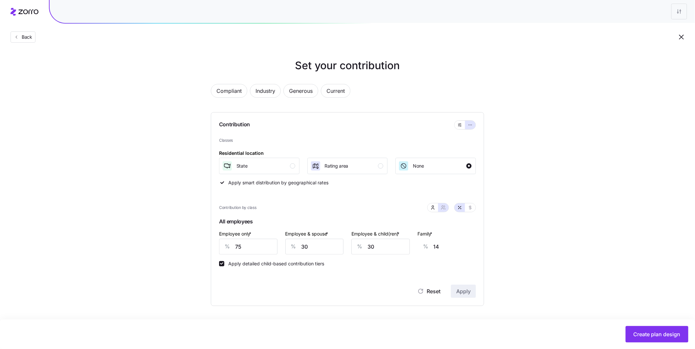
scroll to position [0, 0]
type input "38"
type input "40"
type input "26"
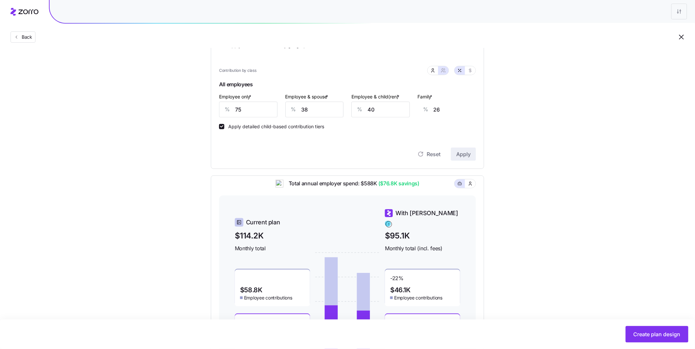
scroll to position [59, 0]
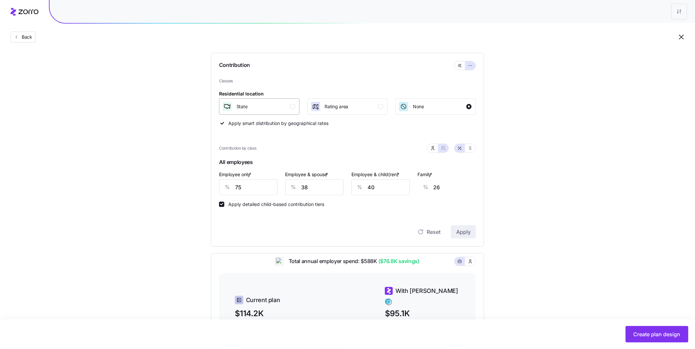
click at [290, 108] on div "button" at bounding box center [292, 106] width 5 height 5
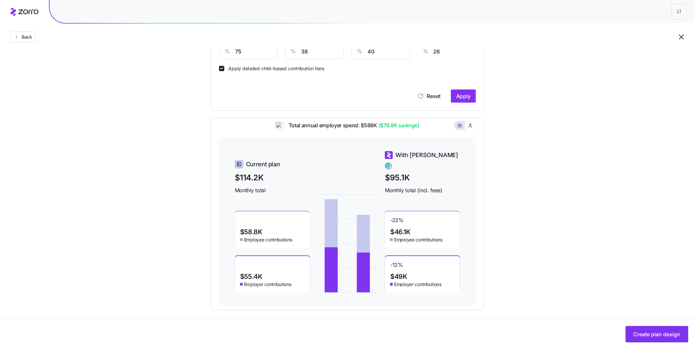
scroll to position [199, 0]
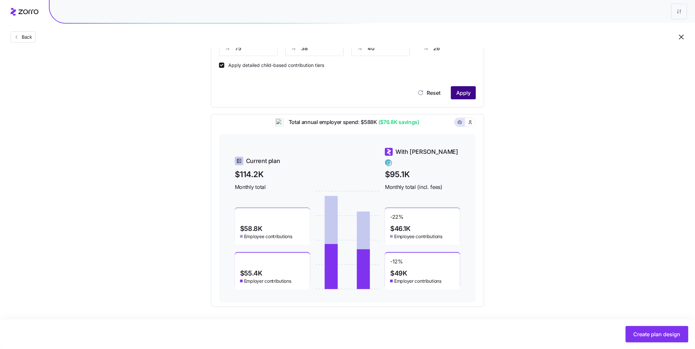
click at [464, 92] on span "Apply" at bounding box center [463, 93] width 14 height 8
drag, startPoint x: 649, startPoint y: 338, endPoint x: 644, endPoint y: 332, distance: 8.2
click at [649, 338] on span "Create plan design" at bounding box center [656, 335] width 47 height 8
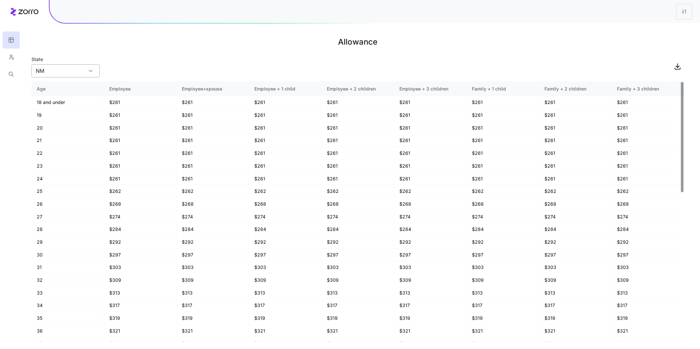
click at [86, 73] on input "NM" at bounding box center [66, 70] width 68 height 13
click at [159, 61] on div "State [US_STATE]" at bounding box center [358, 66] width 653 height 22
click at [10, 59] on icon "button" at bounding box center [11, 57] width 6 height 7
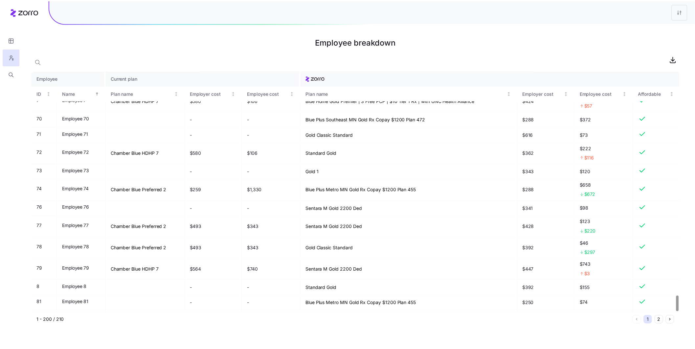
scroll to position [3480, 0]
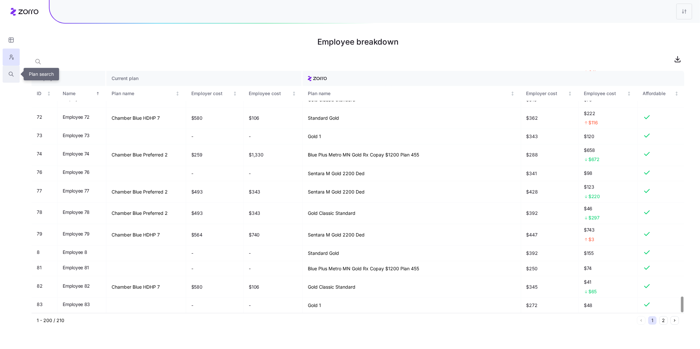
click at [17, 78] on button "button" at bounding box center [11, 74] width 17 height 17
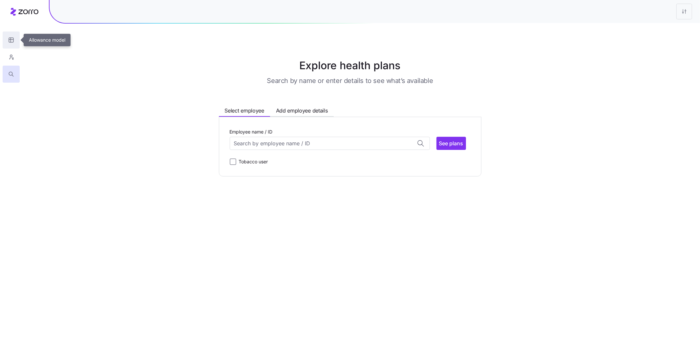
click at [11, 43] on icon "button" at bounding box center [11, 40] width 6 height 7
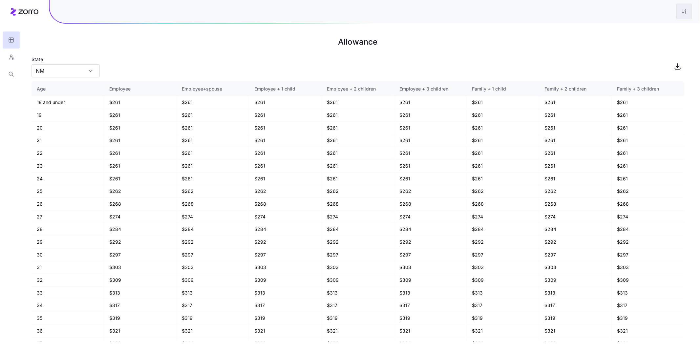
click at [679, 15] on html "Allowance State [US_STATE] Age Employee Employee+spouse Employee + 1 child Empl…" at bounding box center [350, 174] width 700 height 349
click at [657, 27] on div "Edit plan design" at bounding box center [645, 29] width 34 height 7
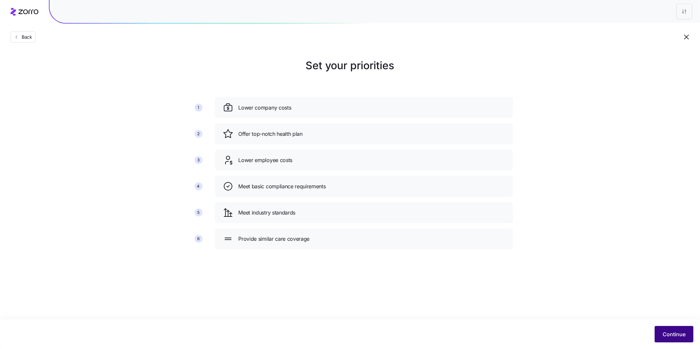
click at [676, 328] on button "Continue" at bounding box center [674, 334] width 39 height 16
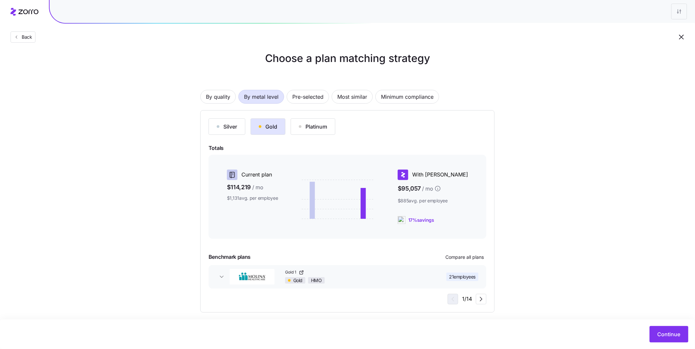
scroll to position [12, 0]
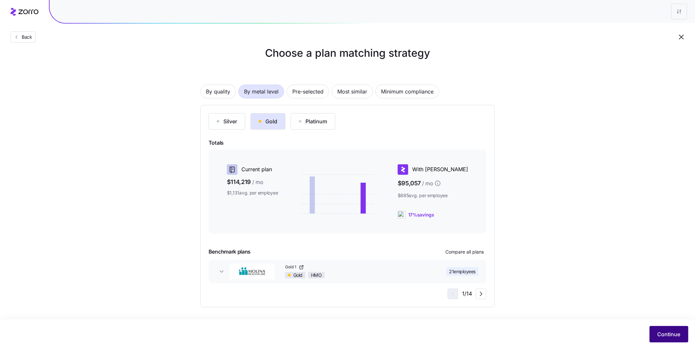
click at [666, 336] on span "Continue" at bounding box center [668, 335] width 23 height 8
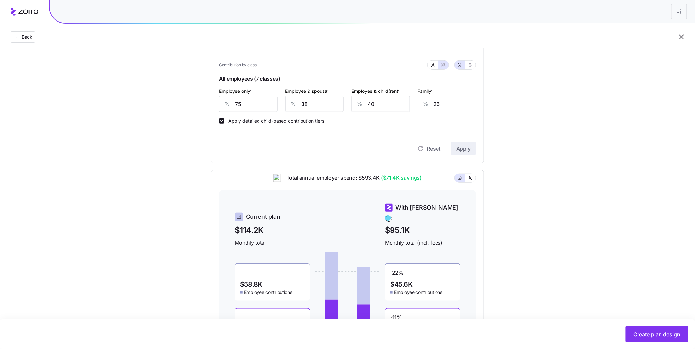
scroll to position [199, 0]
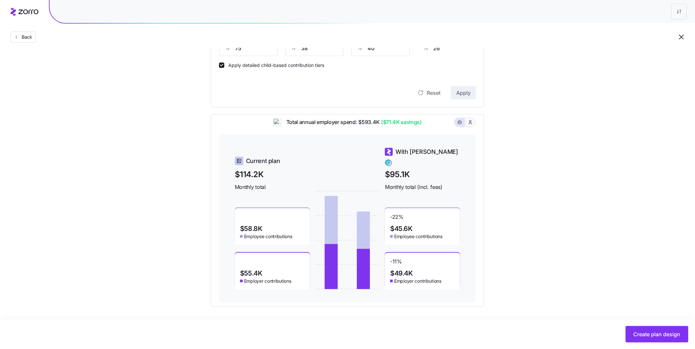
click at [472, 126] on icon "button" at bounding box center [470, 122] width 5 height 7
click at [463, 127] on button "button" at bounding box center [460, 122] width 11 height 9
click at [656, 343] on button "Create plan design" at bounding box center [657, 334] width 63 height 16
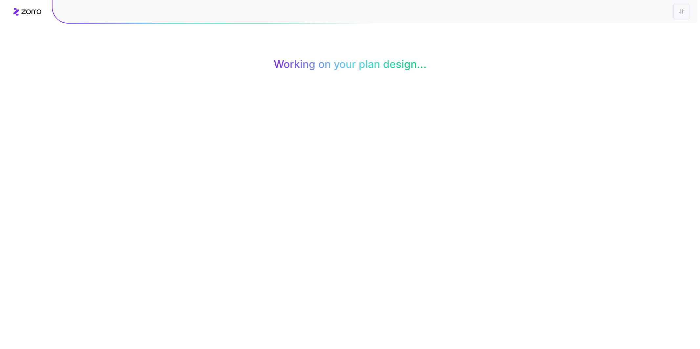
scroll to position [0, 0]
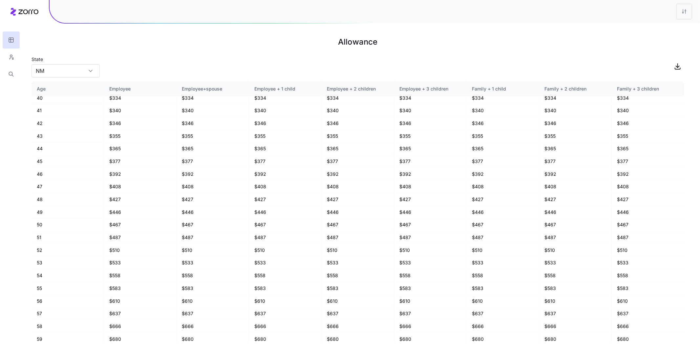
scroll to position [352, 0]
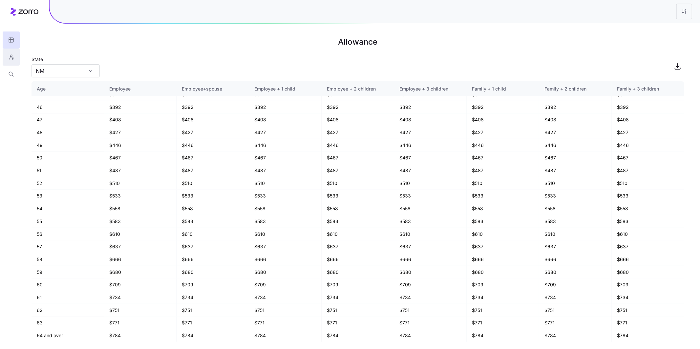
click at [11, 57] on icon "button" at bounding box center [11, 57] width 6 height 7
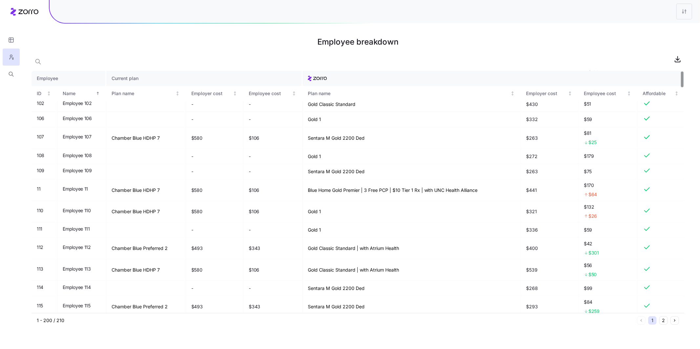
scroll to position [240, 0]
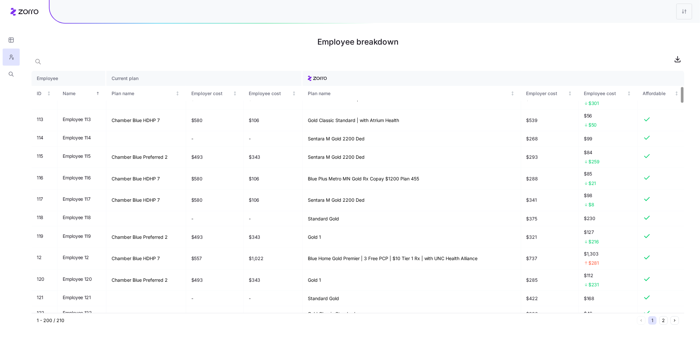
click at [678, 322] on button "Next page" at bounding box center [675, 321] width 9 height 9
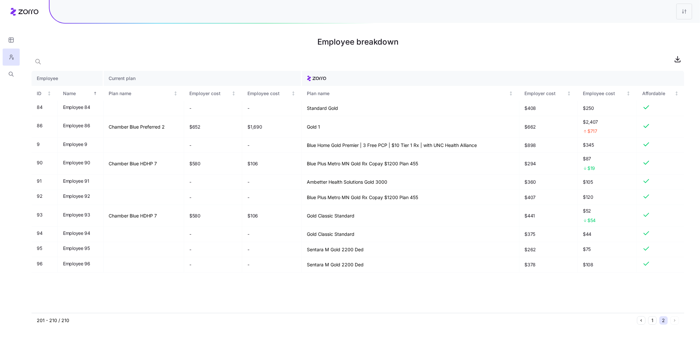
click at [651, 321] on button "1" at bounding box center [653, 321] width 9 height 9
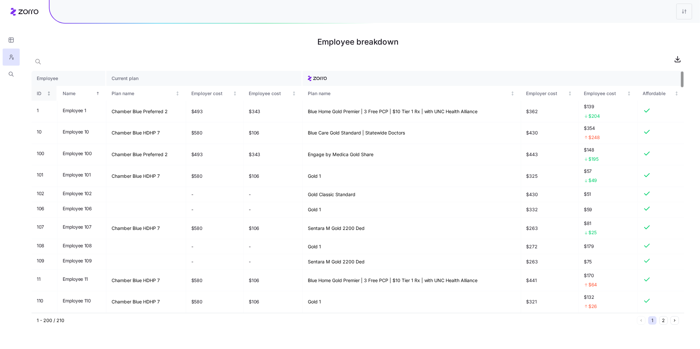
click at [49, 97] on th "ID" at bounding box center [45, 93] width 26 height 15
click at [13, 42] on icon "button" at bounding box center [11, 40] width 6 height 7
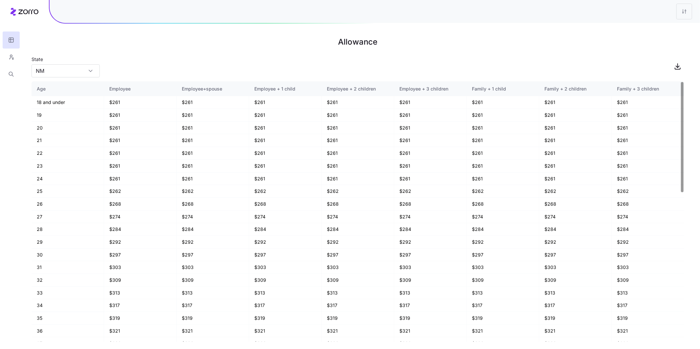
click at [22, 12] on icon at bounding box center [25, 12] width 28 height 8
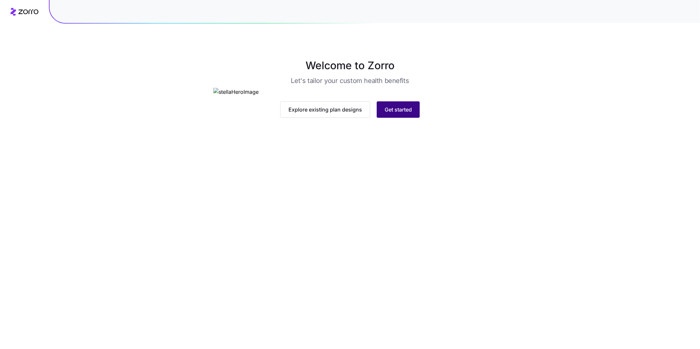
click at [408, 118] on button "Get started" at bounding box center [398, 109] width 43 height 16
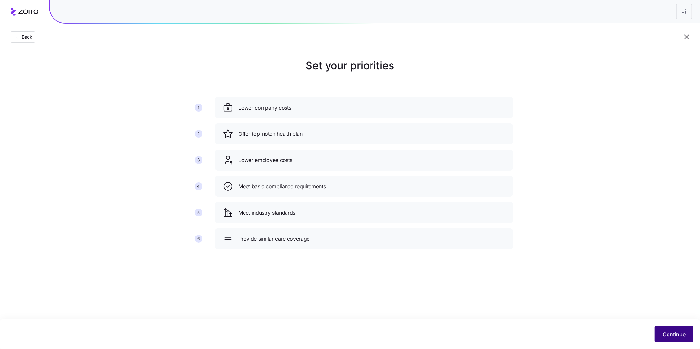
click at [679, 339] on button "Continue" at bounding box center [674, 334] width 39 height 16
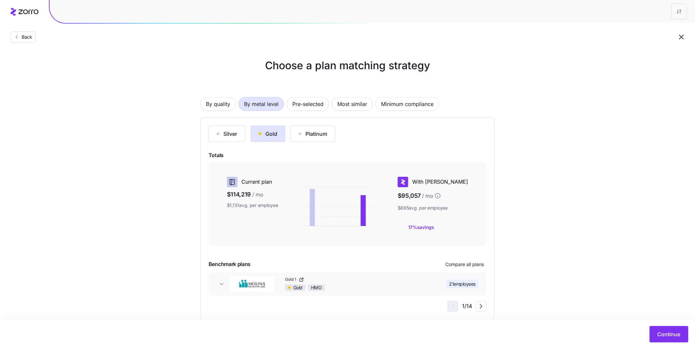
scroll to position [12, 0]
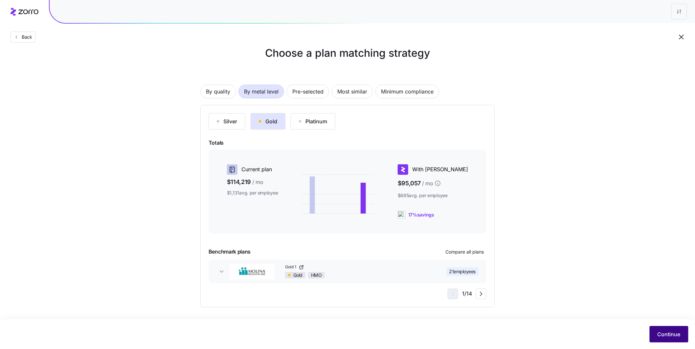
click at [670, 328] on button "Continue" at bounding box center [669, 334] width 39 height 16
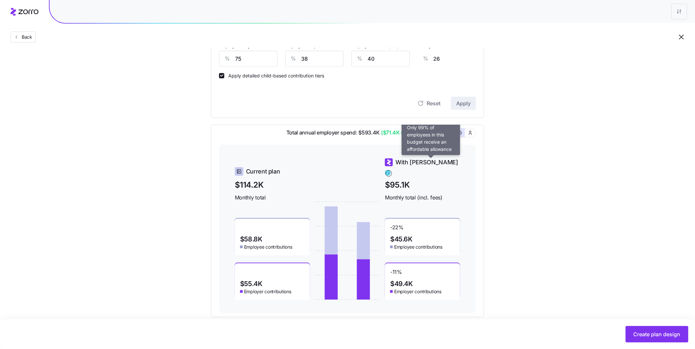
scroll to position [187, 0]
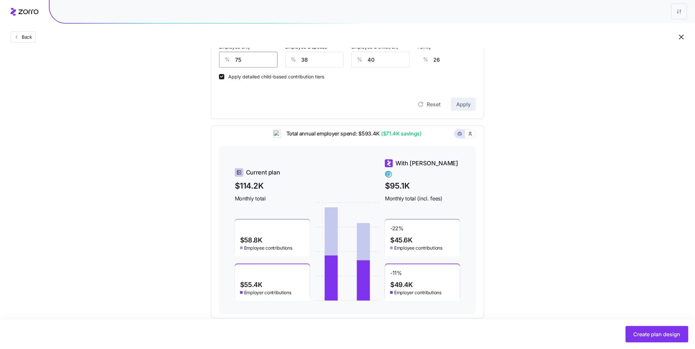
drag, startPoint x: 257, startPoint y: 64, endPoint x: 225, endPoint y: 56, distance: 33.3
click at [221, 56] on div "% 75" at bounding box center [248, 60] width 58 height 16
type input "7"
type input "50"
type input "70"
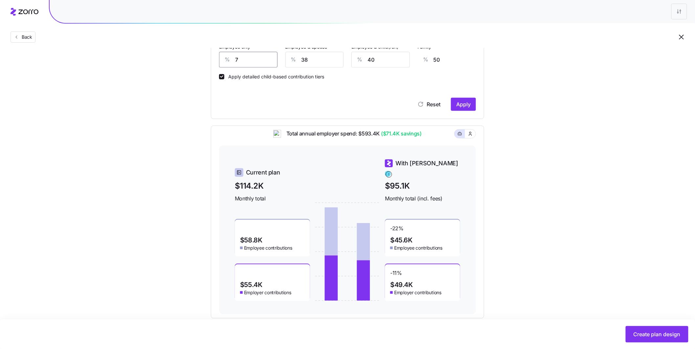
type input "28"
click at [465, 108] on span "Apply" at bounding box center [463, 104] width 14 height 8
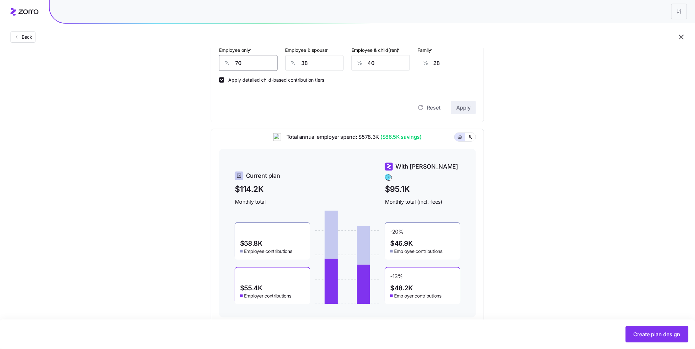
drag, startPoint x: 235, startPoint y: 65, endPoint x: 217, endPoint y: 60, distance: 19.4
click at [230, 64] on div "% 70" at bounding box center [248, 63] width 58 height 16
type input "7"
type input "50"
type input "75"
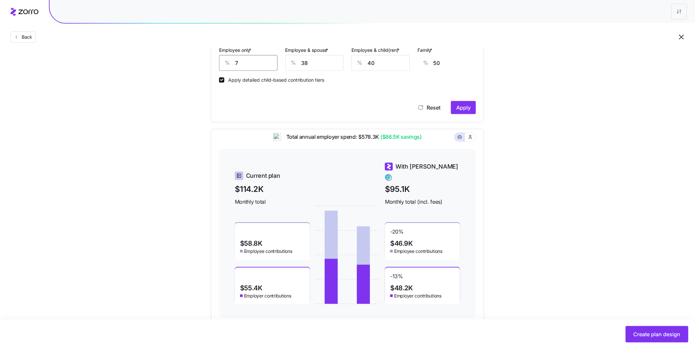
type input "26"
click at [460, 109] on span "Apply" at bounding box center [463, 108] width 14 height 8
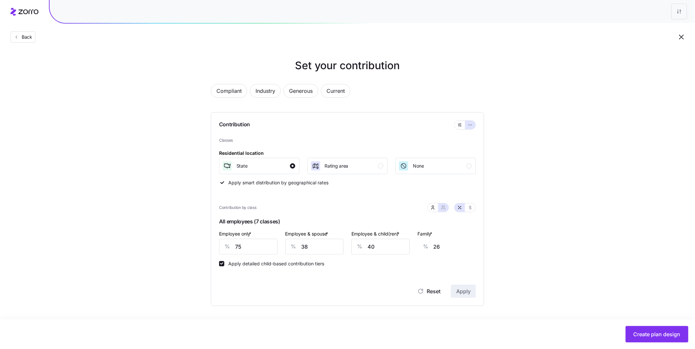
scroll to position [0, 0]
click at [515, 198] on div "Set your contribution Compliant Industry Generous Current Contribution Classes …" at bounding box center [347, 282] width 695 height 448
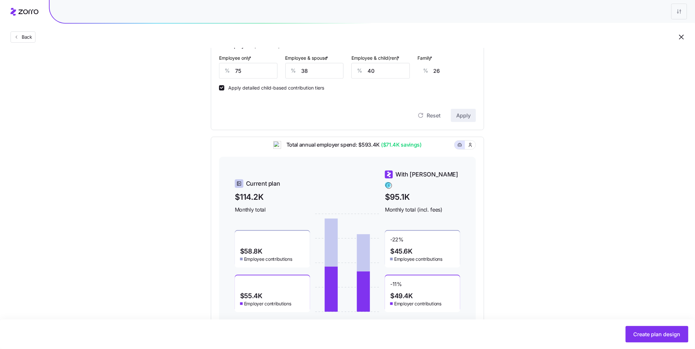
scroll to position [172, 0]
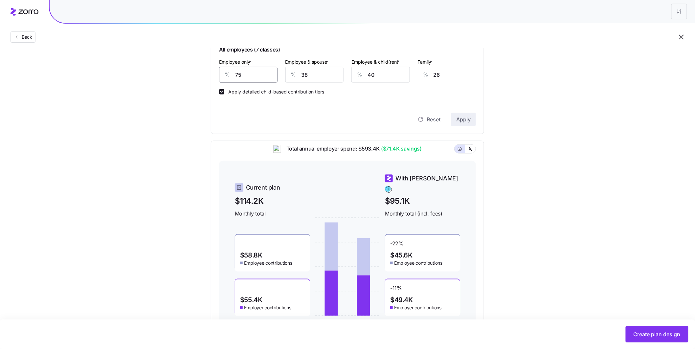
drag, startPoint x: 231, startPoint y: 76, endPoint x: 222, endPoint y: 74, distance: 9.6
click at [229, 75] on div "% 75" at bounding box center [248, 75] width 58 height 16
type input "7"
type input "50"
type input "70"
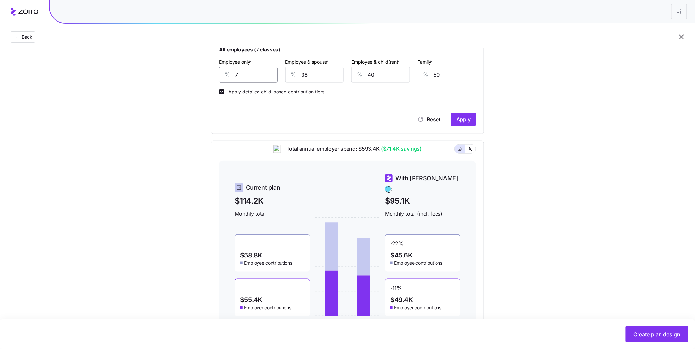
type input "28"
type input "70"
click at [463, 125] on button "Apply" at bounding box center [463, 119] width 25 height 13
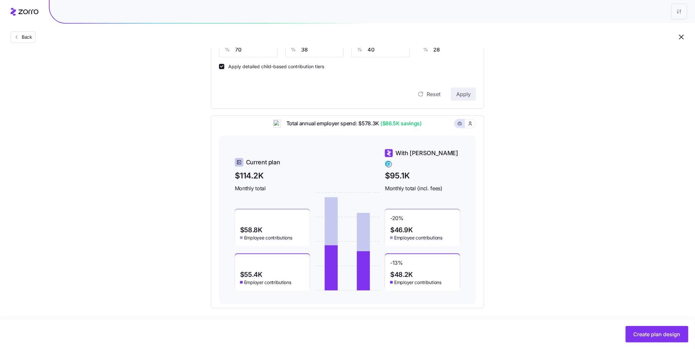
scroll to position [199, 0]
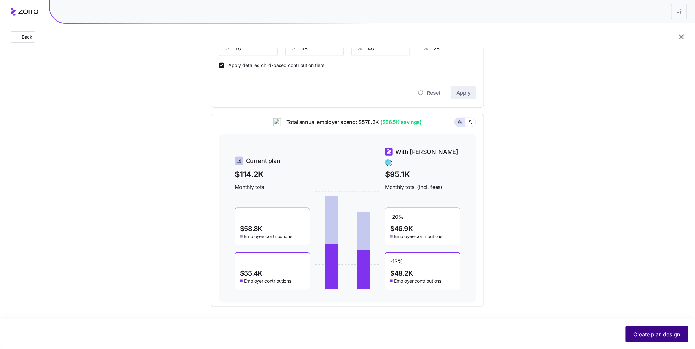
click at [638, 331] on span "Create plan design" at bounding box center [656, 335] width 47 height 8
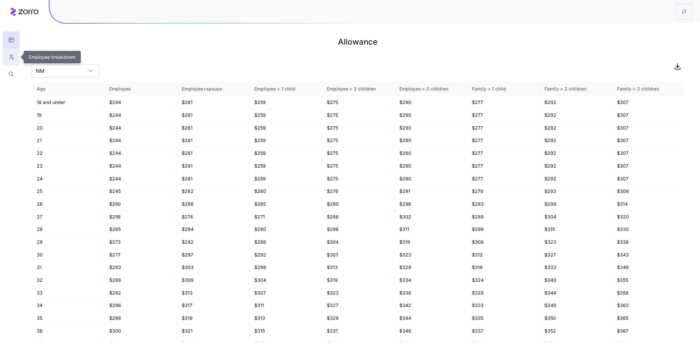
click at [13, 58] on icon "button" at bounding box center [13, 59] width 0 height 2
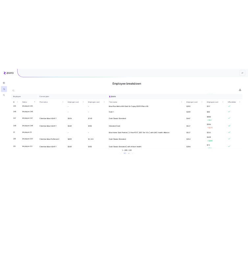
scroll to position [3672, 0]
